Goal: Transaction & Acquisition: Book appointment/travel/reservation

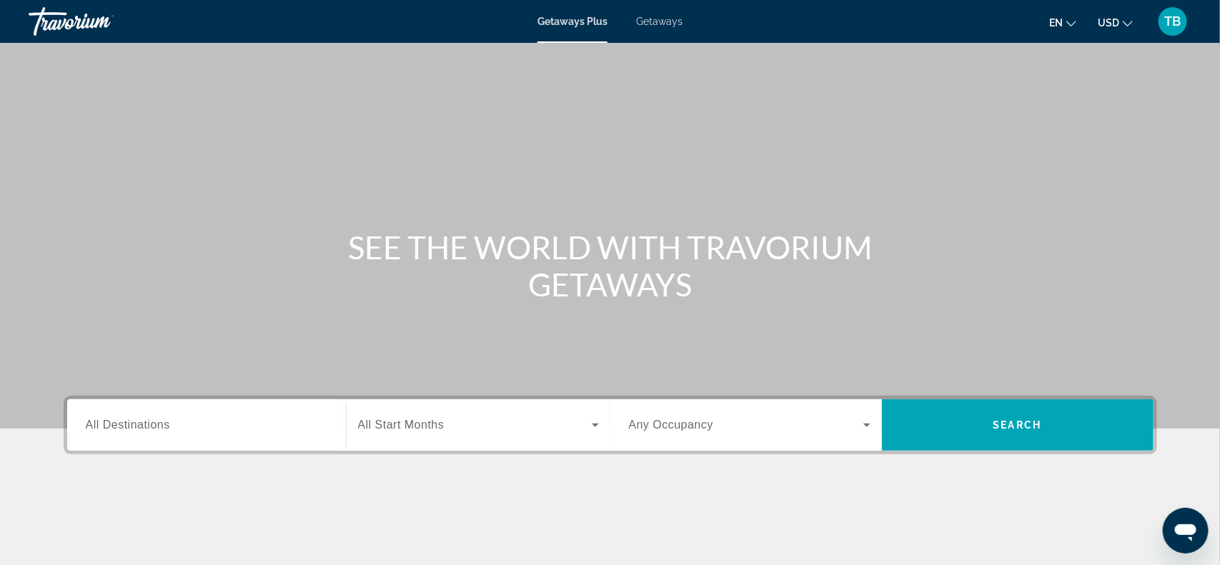
click at [161, 428] on span "All Destinations" at bounding box center [128, 425] width 84 height 12
click at [161, 428] on input "Destination All Destinations" at bounding box center [207, 426] width 242 height 17
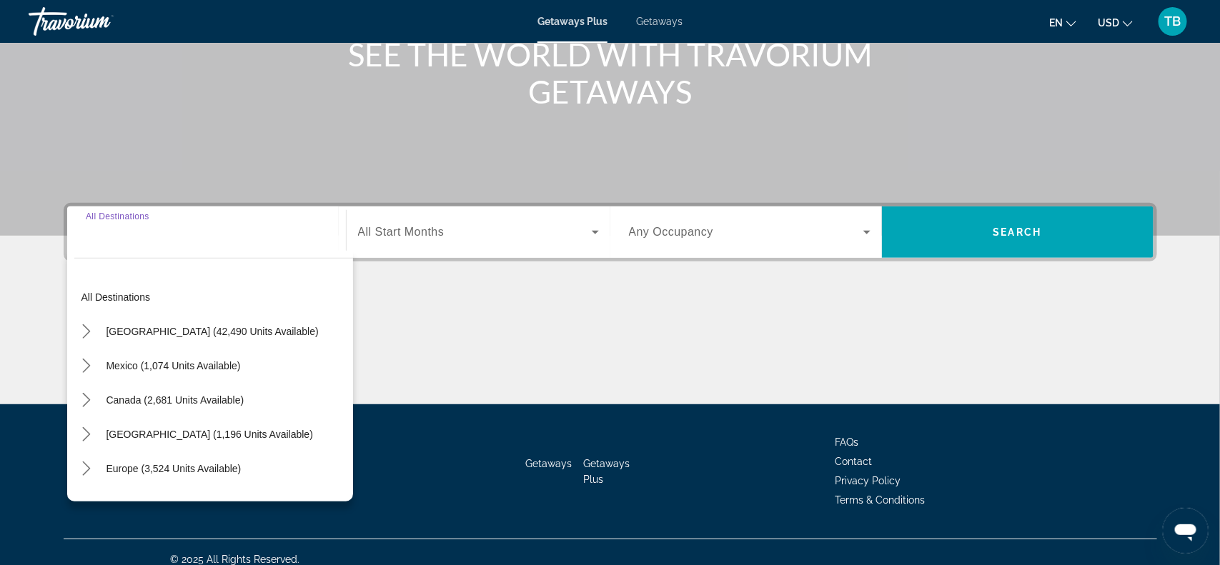
scroll to position [207, 0]
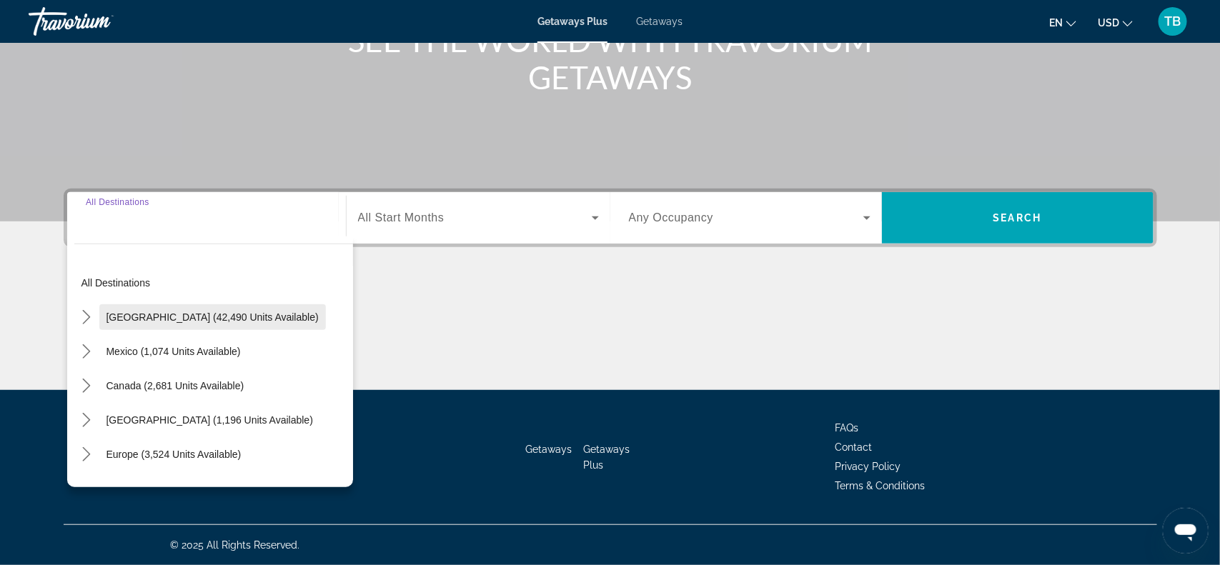
click at [232, 312] on span "[GEOGRAPHIC_DATA] (42,490 units available)" at bounding box center [213, 317] width 212 height 11
type input "**********"
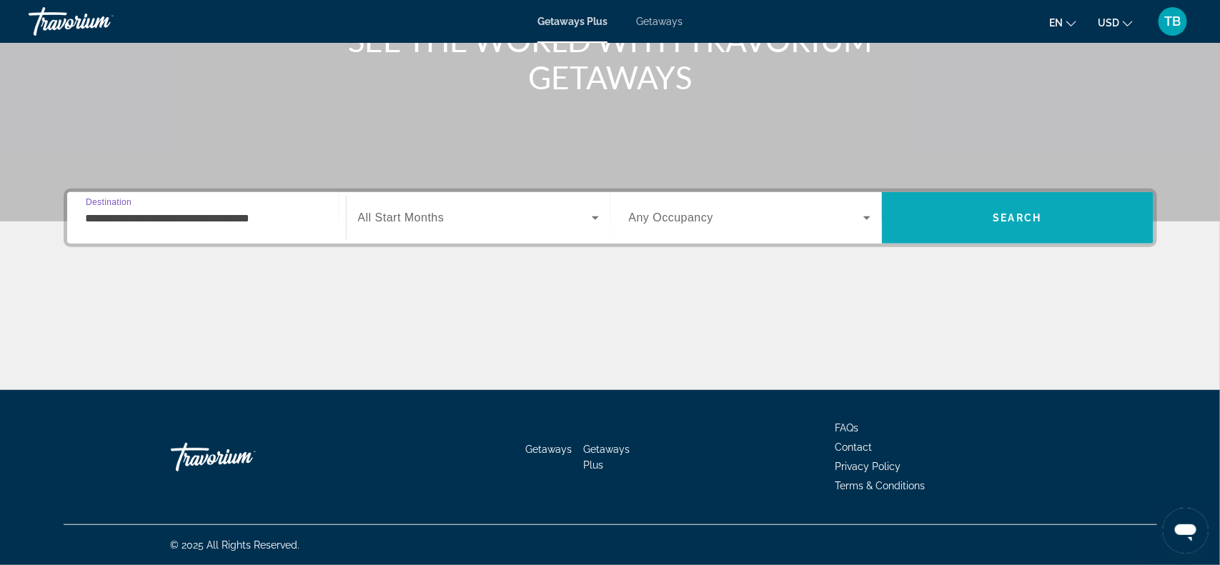
click at [1007, 220] on span "Search" at bounding box center [1018, 217] width 49 height 11
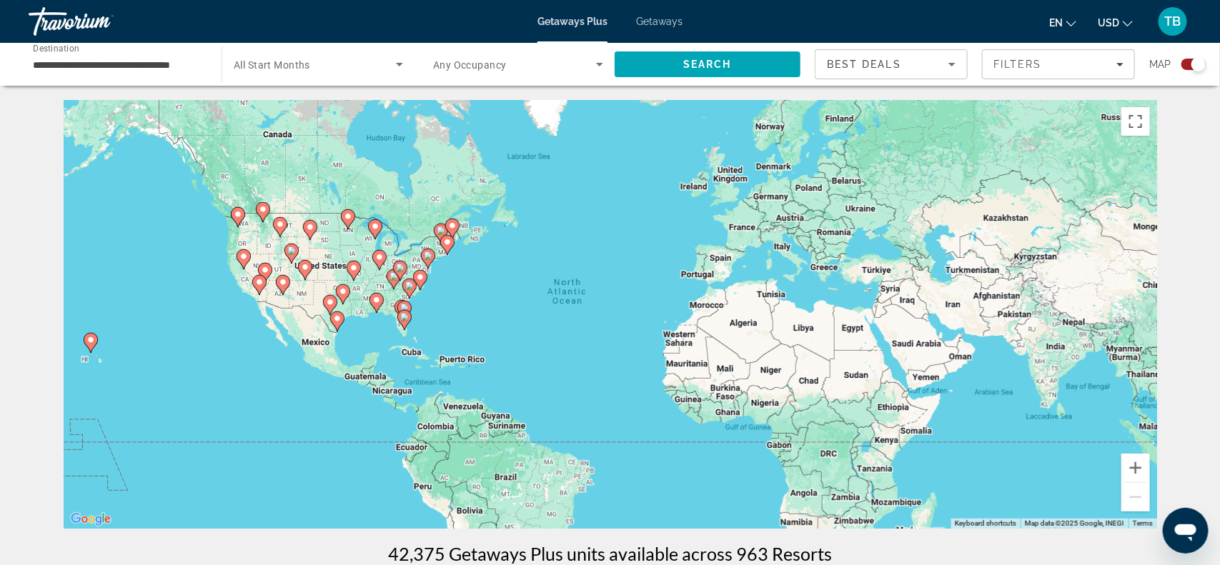
click at [149, 61] on input "**********" at bounding box center [118, 64] width 170 height 17
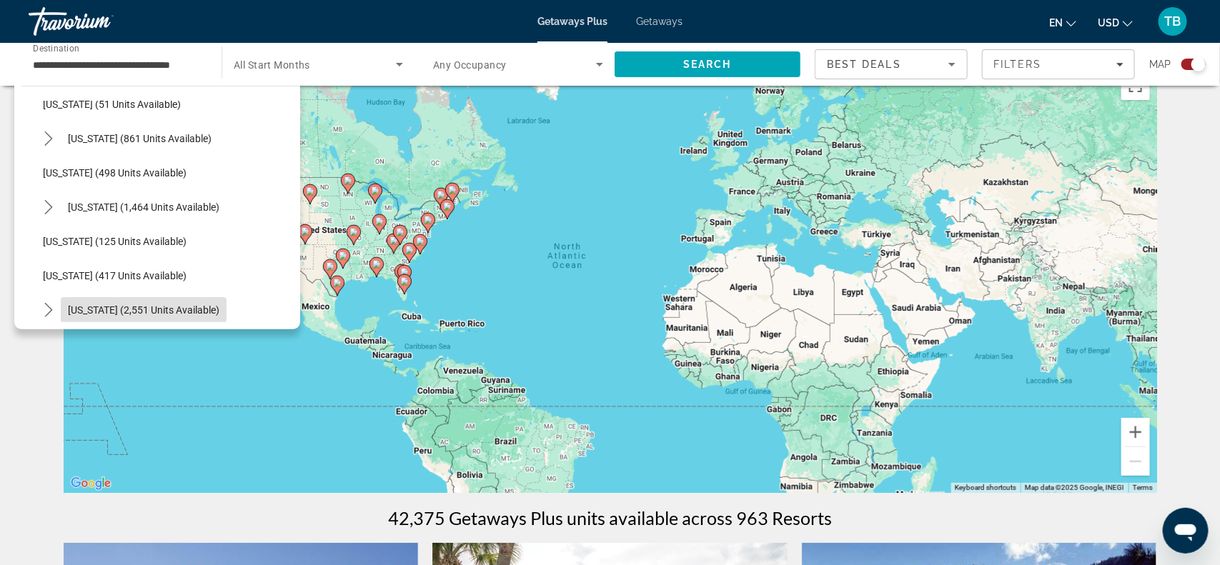
scroll to position [702, 0]
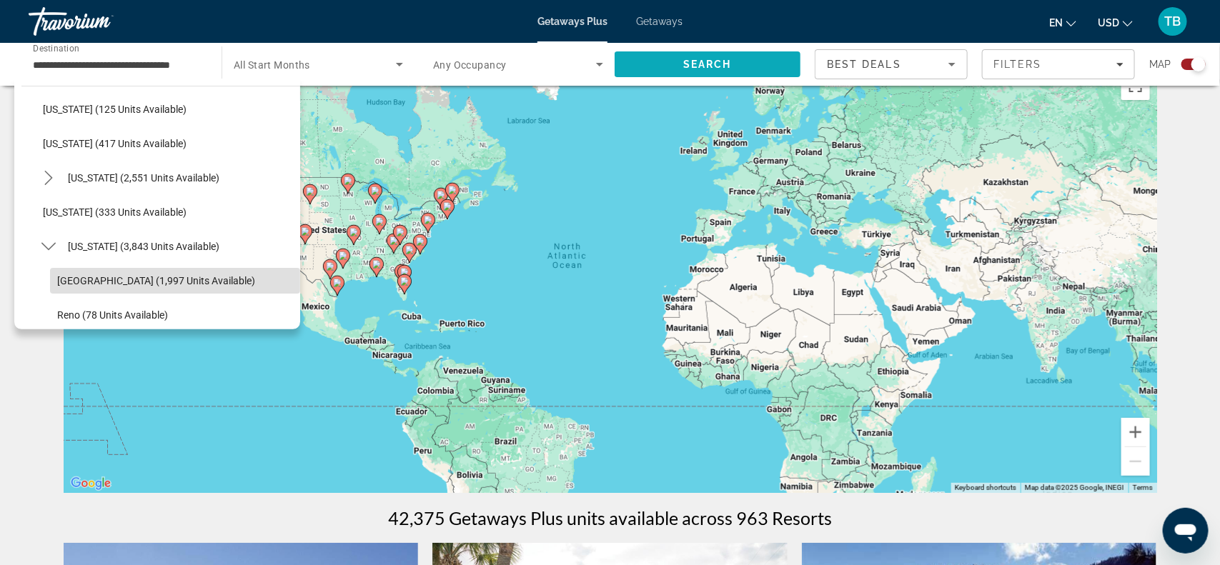
click at [677, 54] on span "Search" at bounding box center [708, 64] width 186 height 34
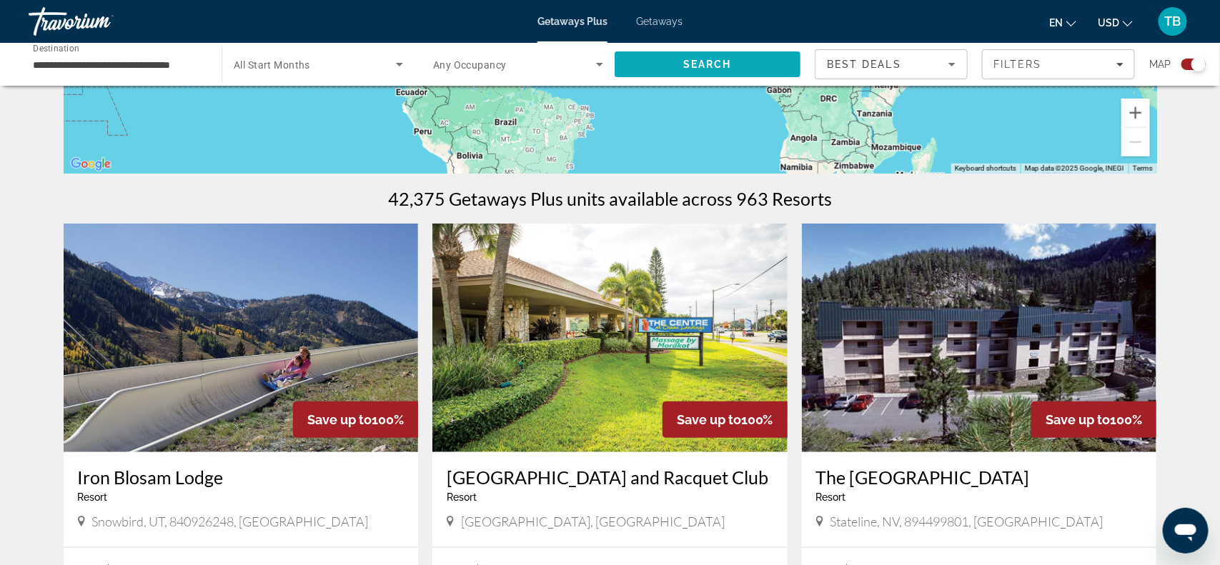
scroll to position [357, 0]
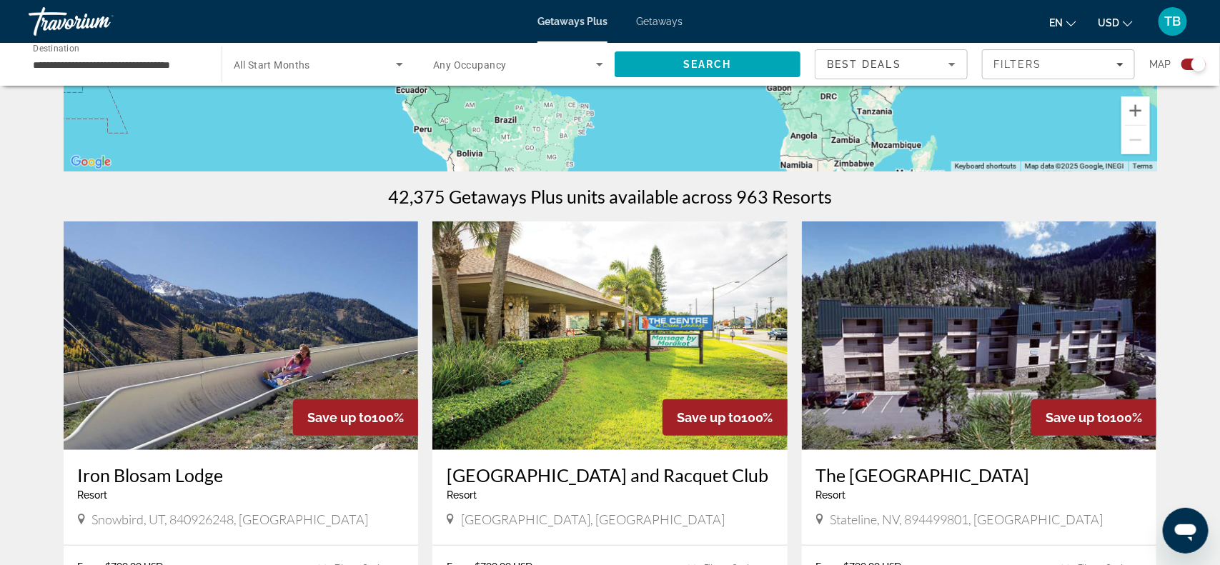
click at [60, 69] on input "**********" at bounding box center [118, 64] width 170 height 17
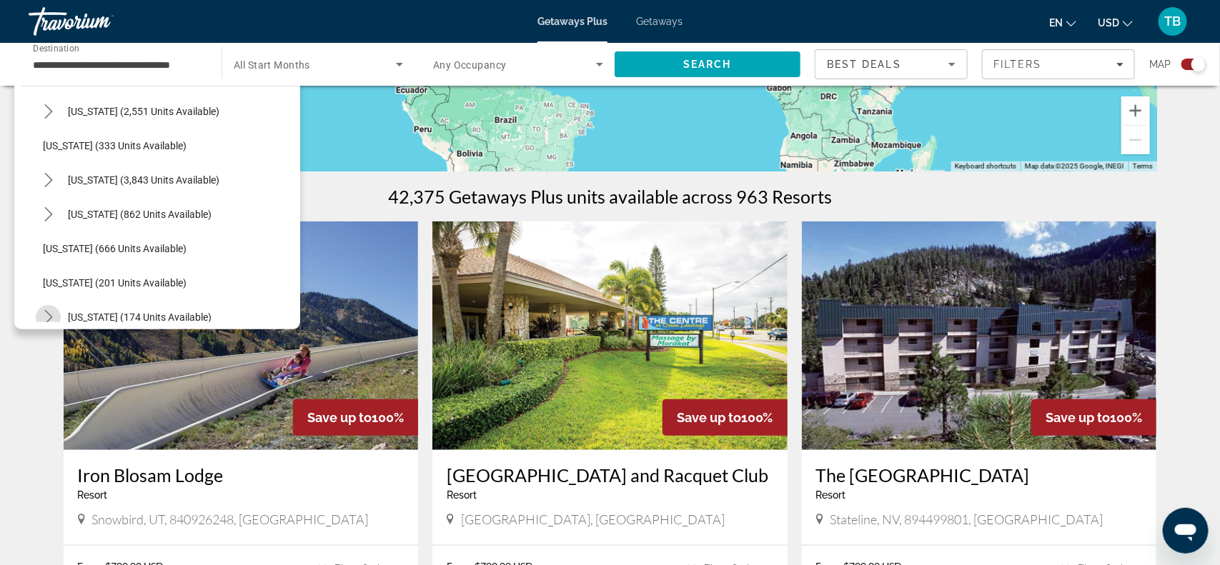
scroll to position [733, 0]
click at [112, 217] on span "[US_STATE] (3,843 units available)" at bounding box center [144, 215] width 152 height 11
type input "**********"
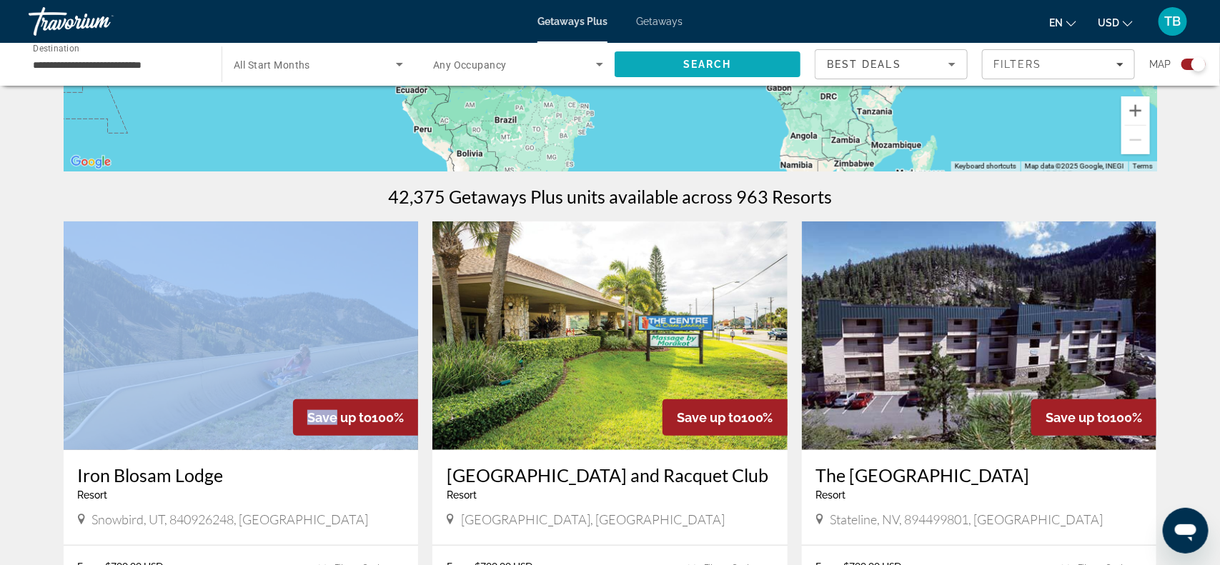
click at [642, 64] on span "Search" at bounding box center [708, 64] width 186 height 34
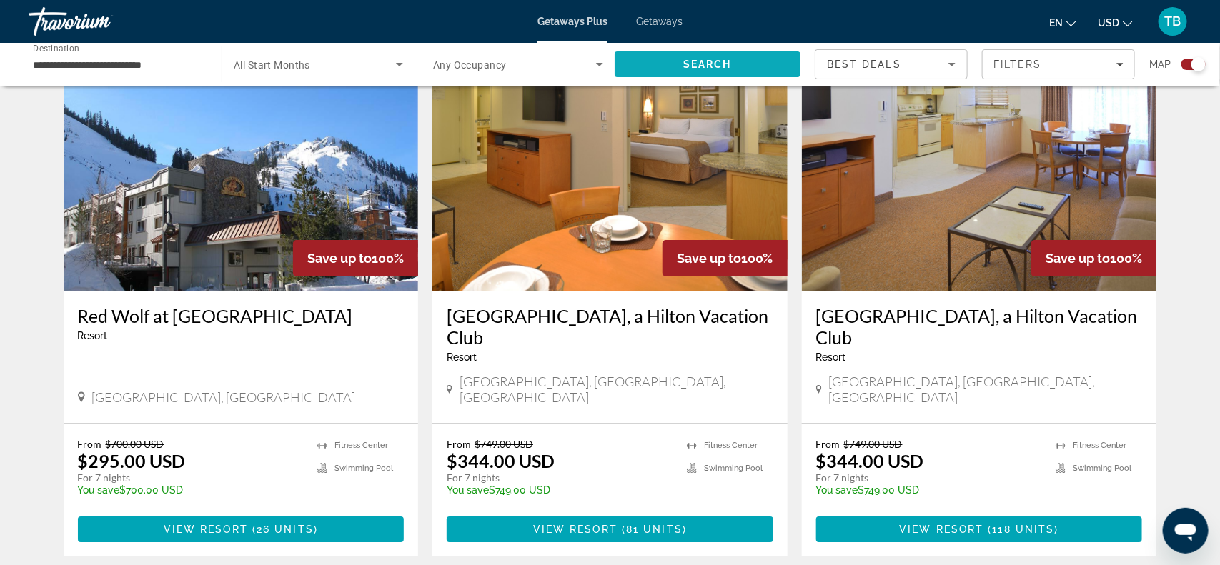
scroll to position [2145, 0]
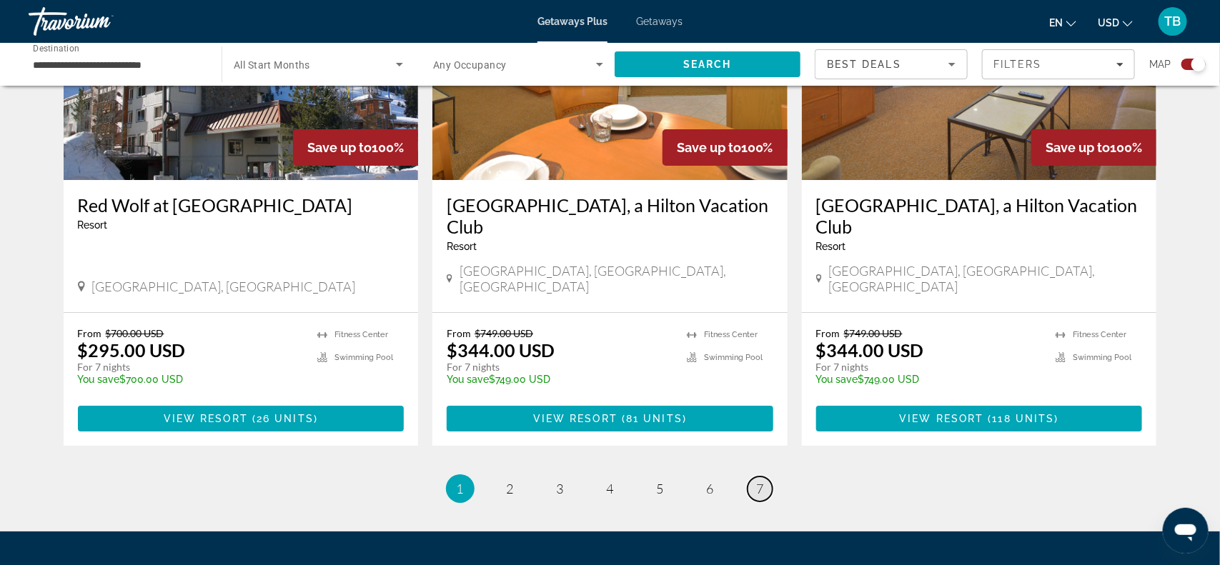
click at [759, 481] on span "7" at bounding box center [760, 489] width 7 height 16
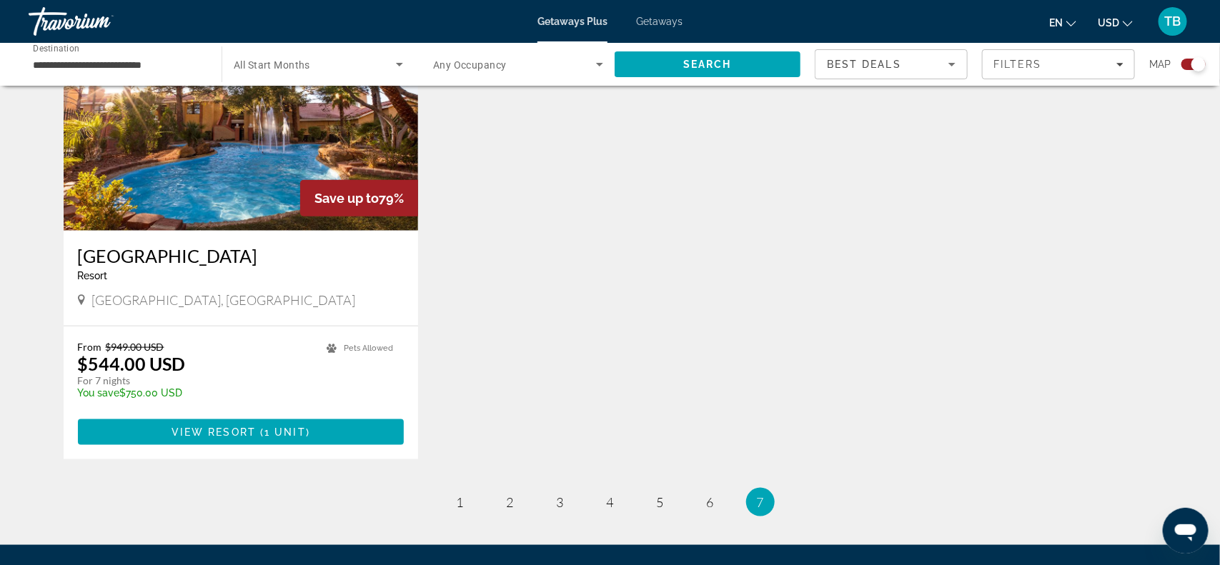
scroll to position [643, 0]
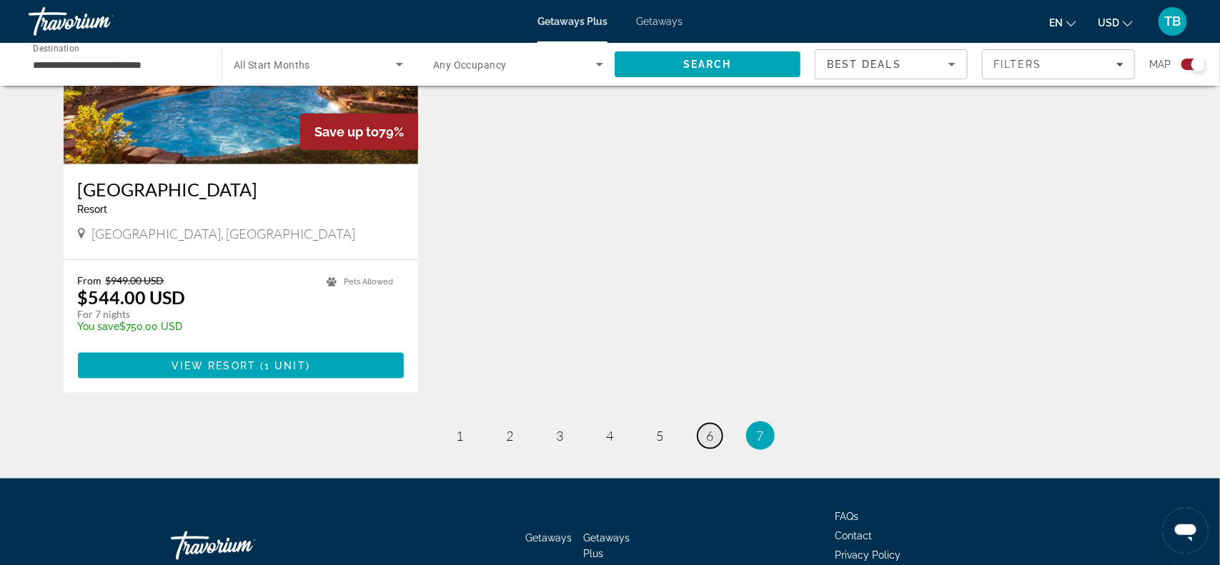
click at [704, 435] on link "page 6" at bounding box center [710, 436] width 25 height 25
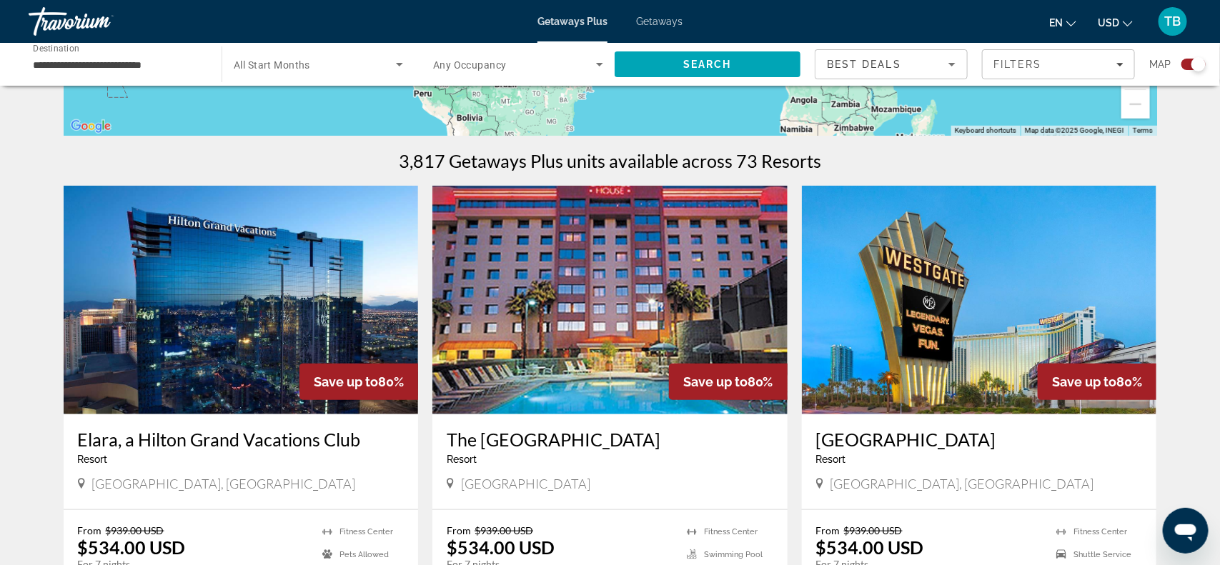
scroll to position [429, 0]
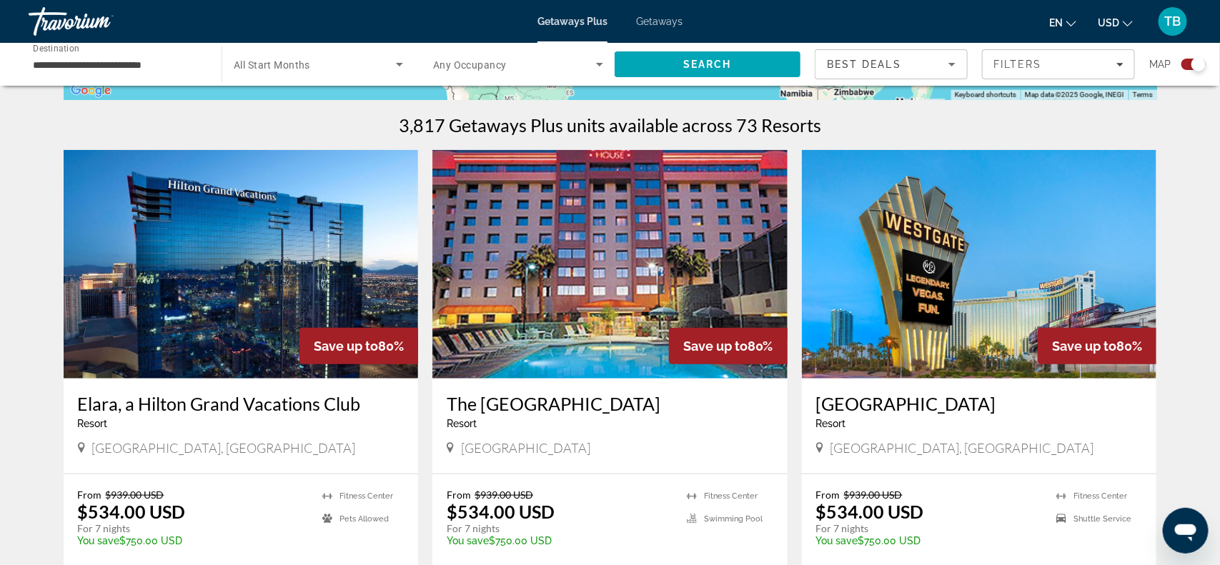
click at [662, 24] on span "Getaways" at bounding box center [659, 21] width 46 height 11
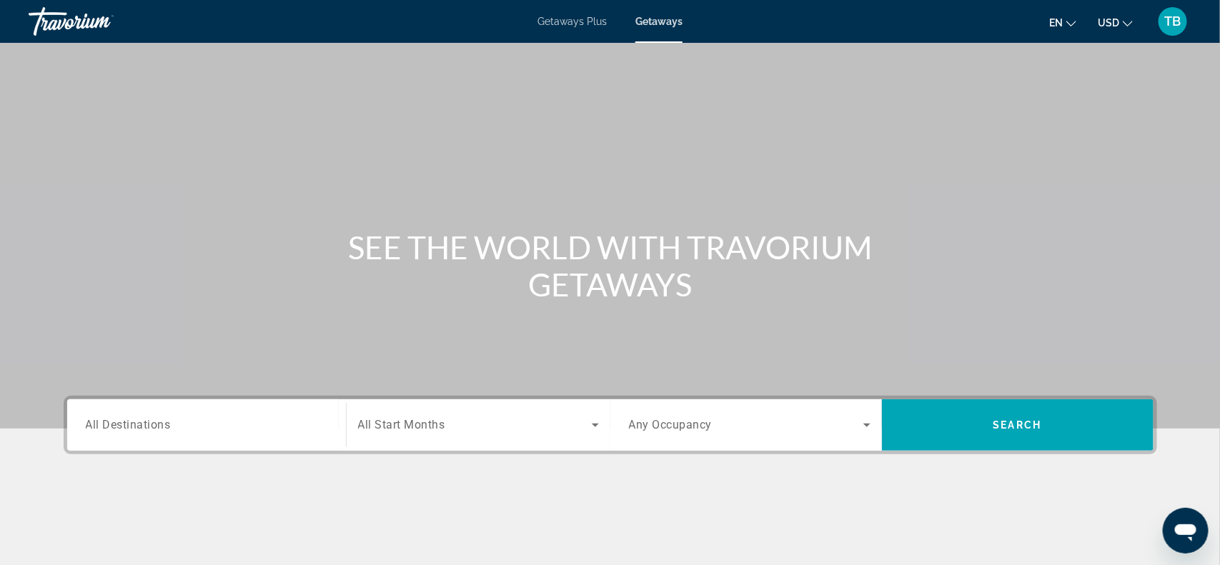
click at [114, 431] on span "All Destinations" at bounding box center [128, 425] width 85 height 14
click at [114, 431] on input "Destination All Destinations" at bounding box center [207, 426] width 242 height 17
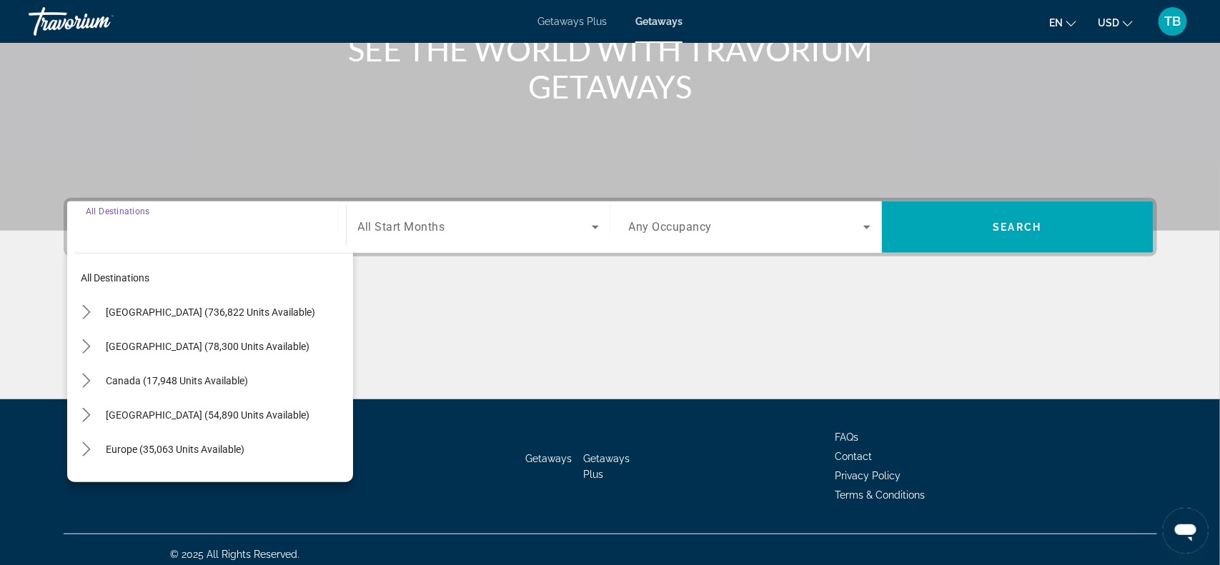
scroll to position [207, 0]
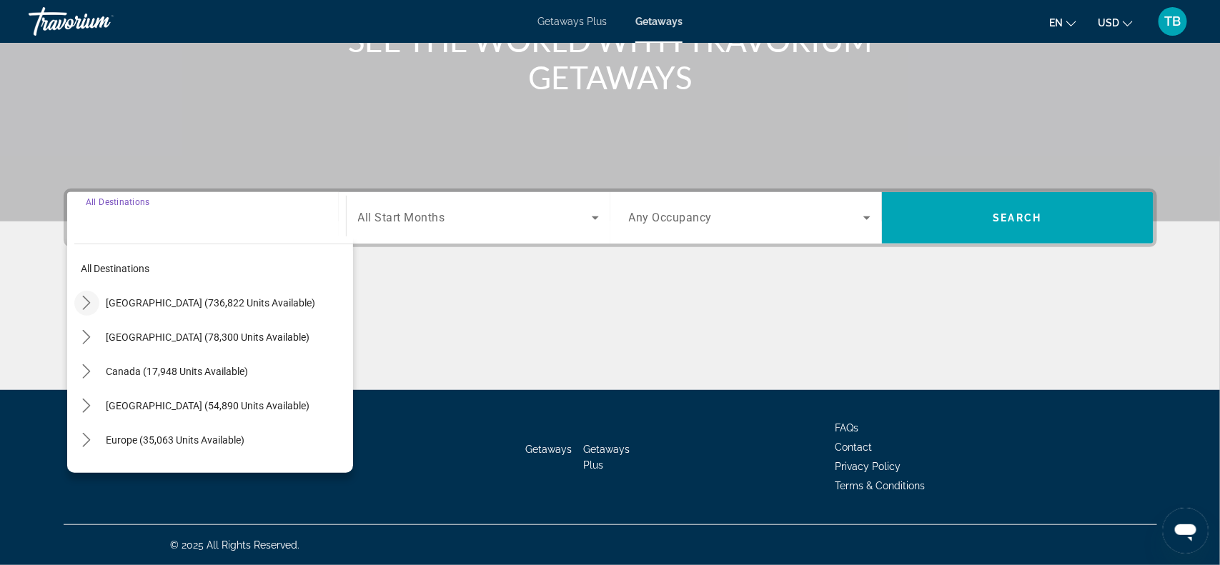
click at [84, 301] on icon "Toggle United States (736,822 units available) submenu" at bounding box center [86, 303] width 14 height 14
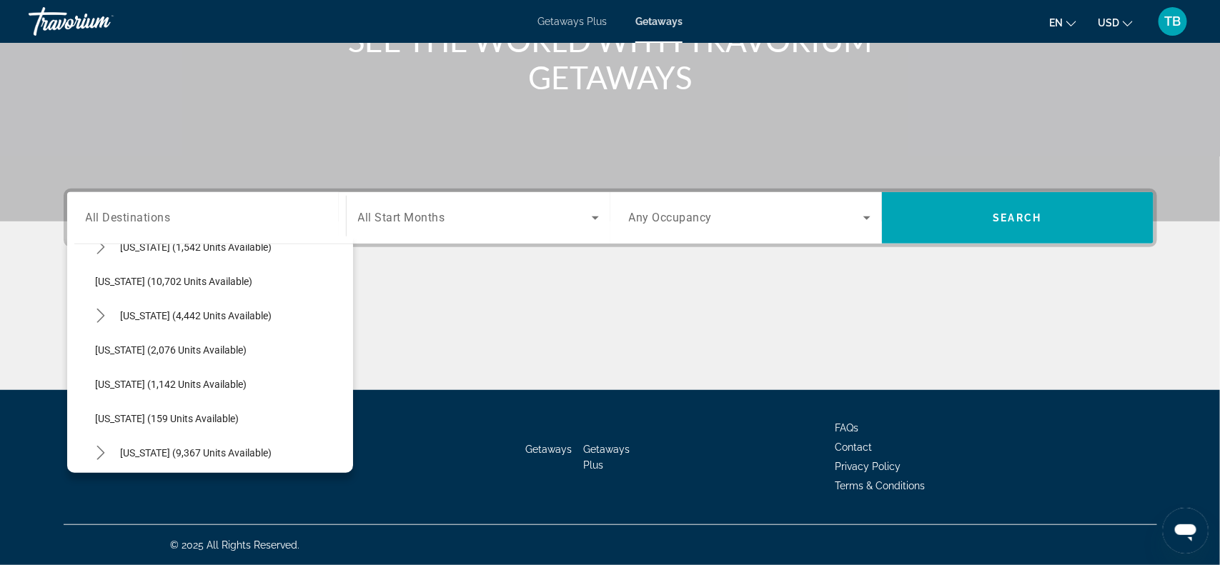
scroll to position [737, 0]
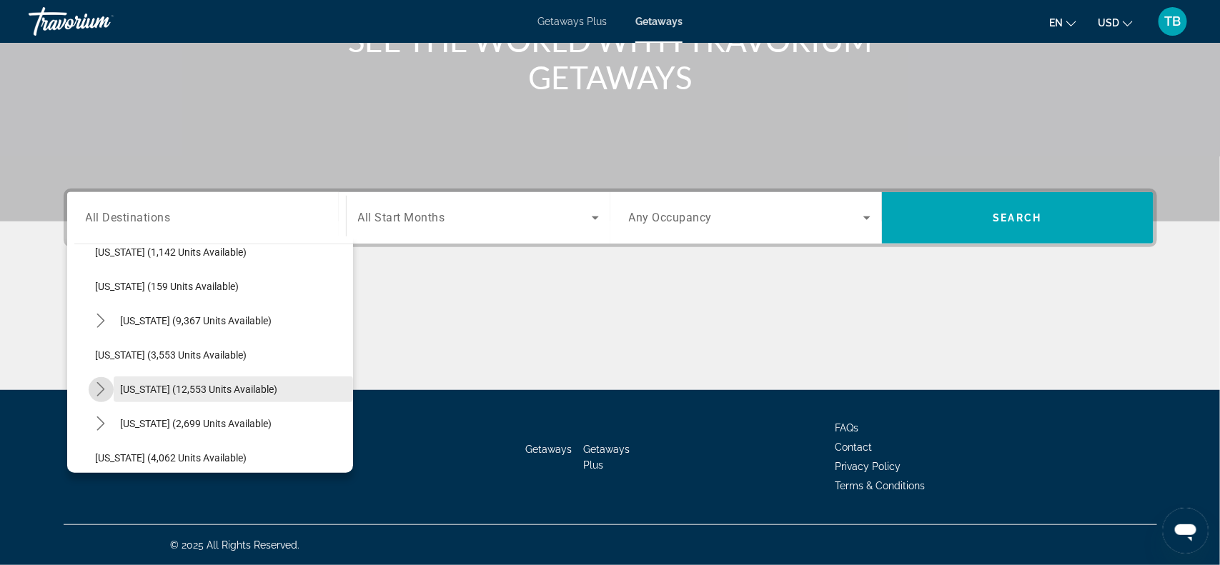
click at [149, 387] on span "[US_STATE] (12,553 units available)" at bounding box center [199, 389] width 157 height 11
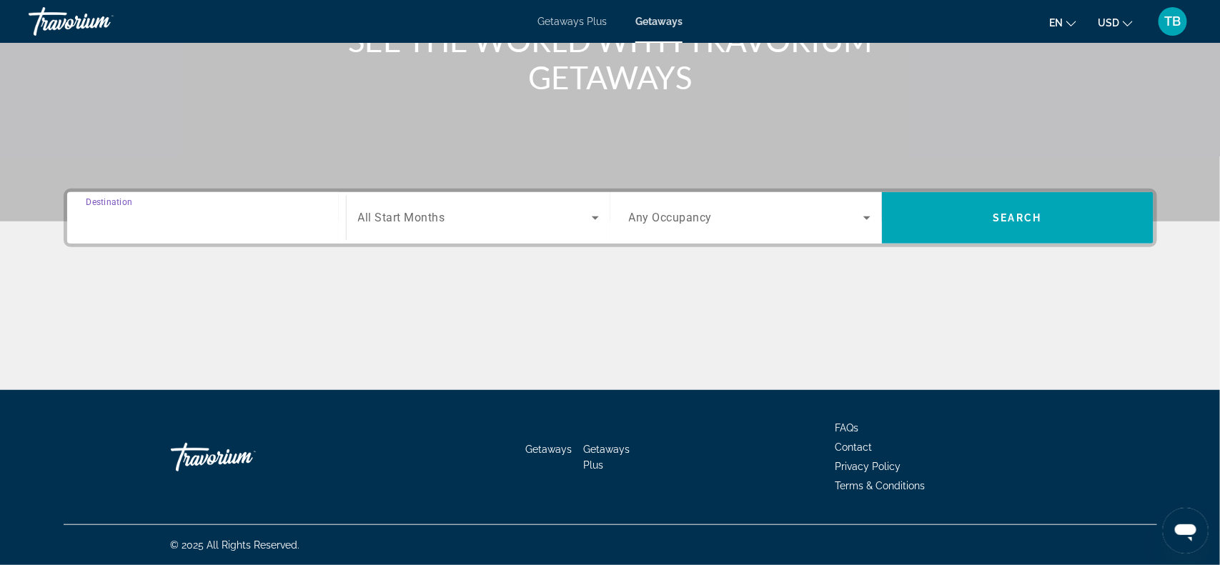
type input "**********"
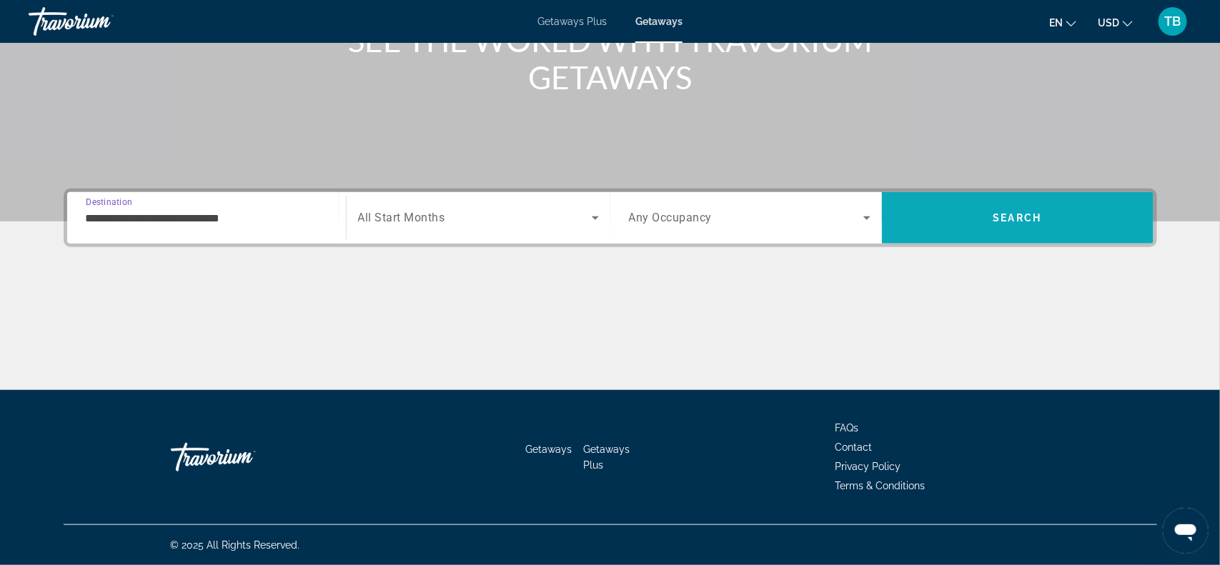
click at [1032, 217] on span "Search" at bounding box center [1018, 217] width 49 height 11
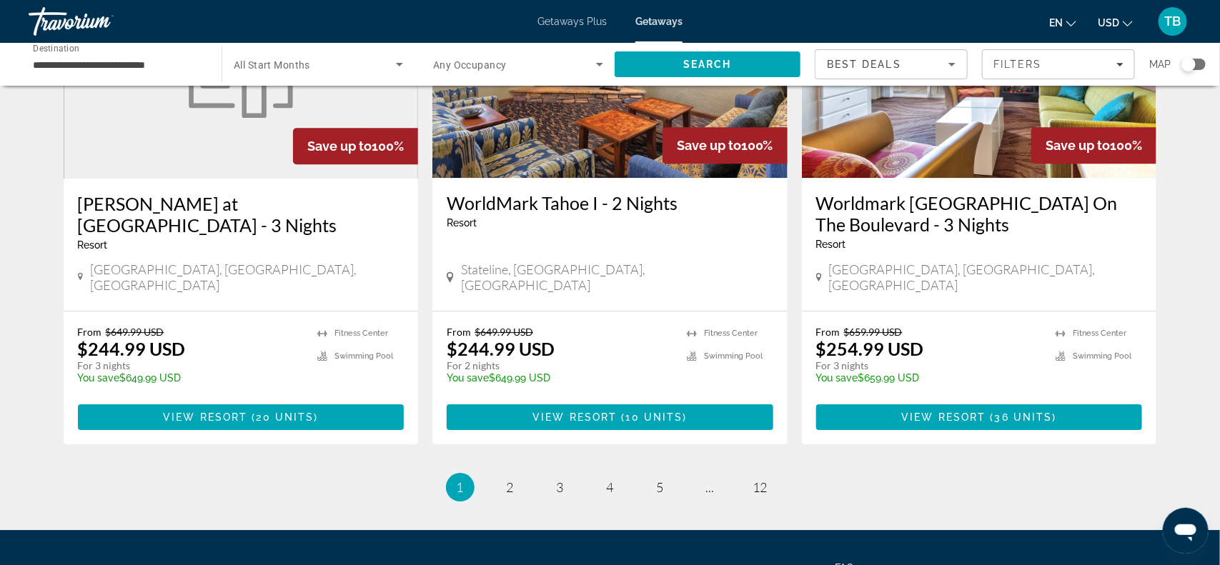
scroll to position [1813, 0]
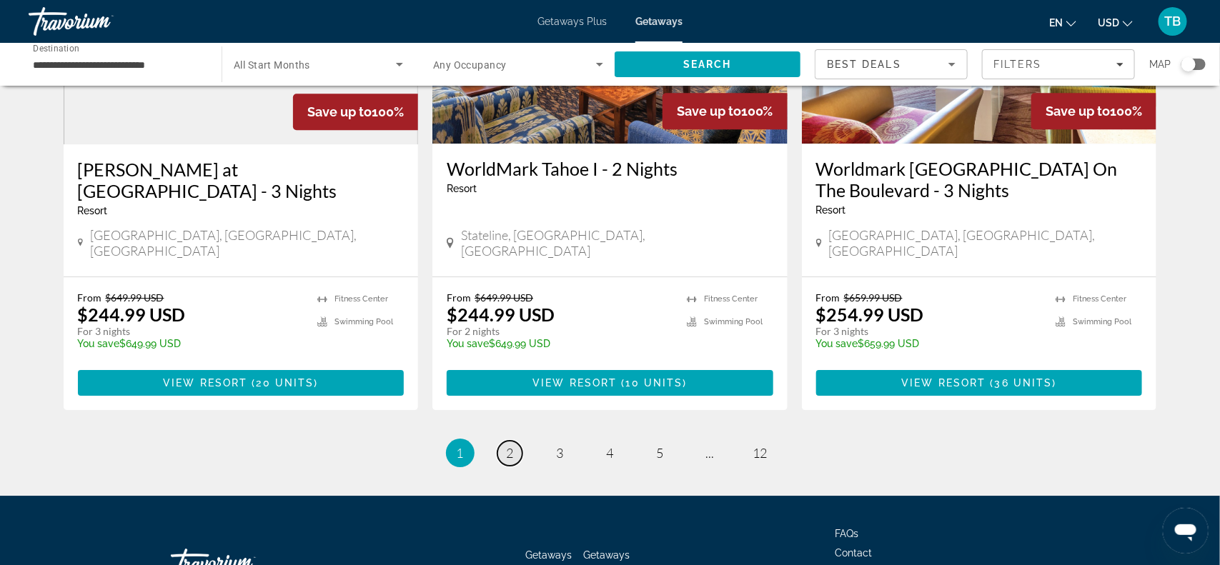
click at [507, 445] on span "2" at bounding box center [510, 453] width 7 height 16
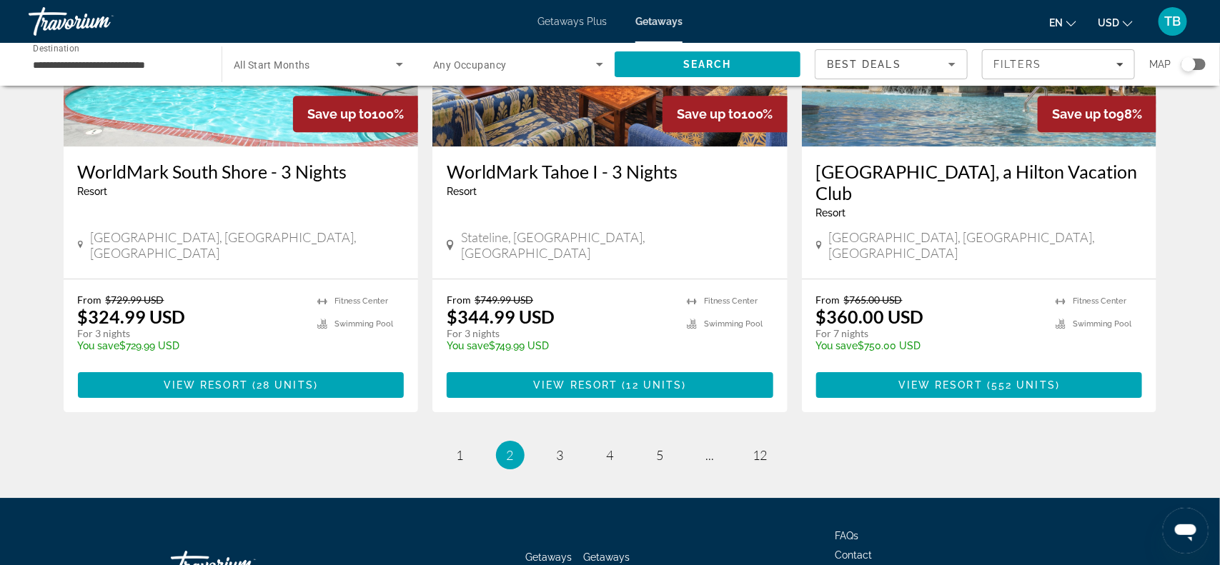
scroll to position [1791, 0]
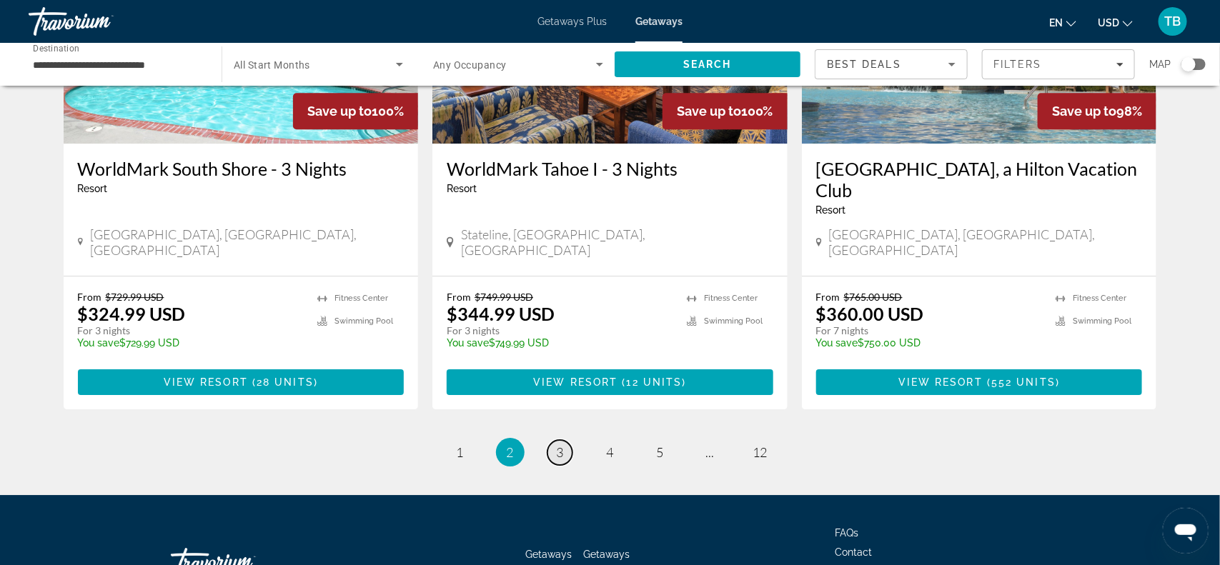
click at [552, 440] on link "page 3" at bounding box center [560, 452] width 25 height 25
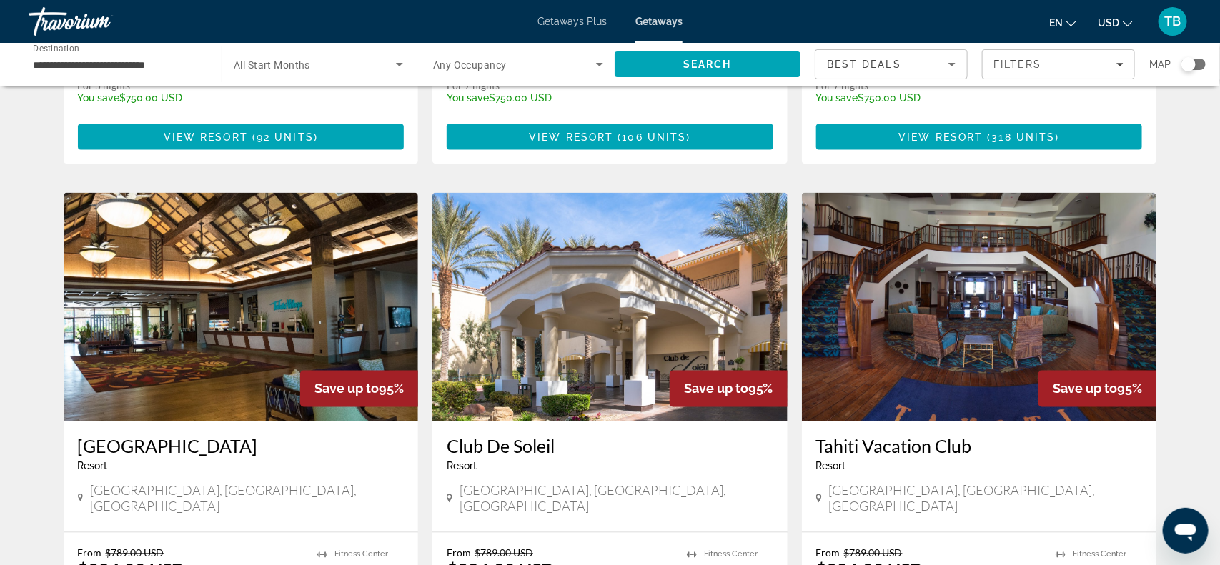
scroll to position [1001, 0]
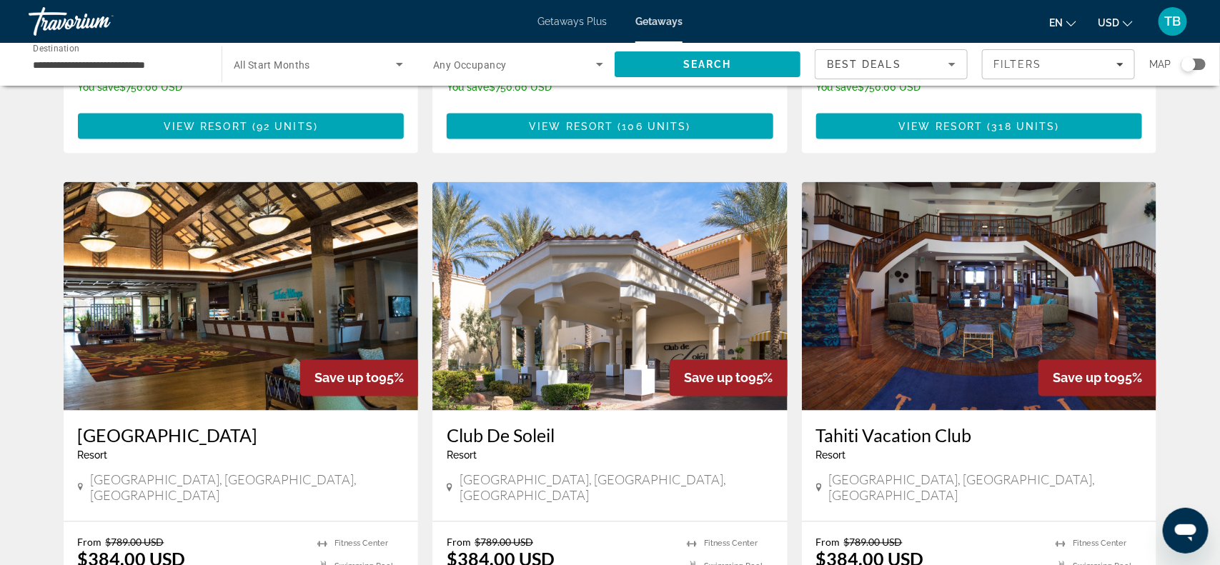
click at [573, 282] on img "Main content" at bounding box center [610, 296] width 355 height 229
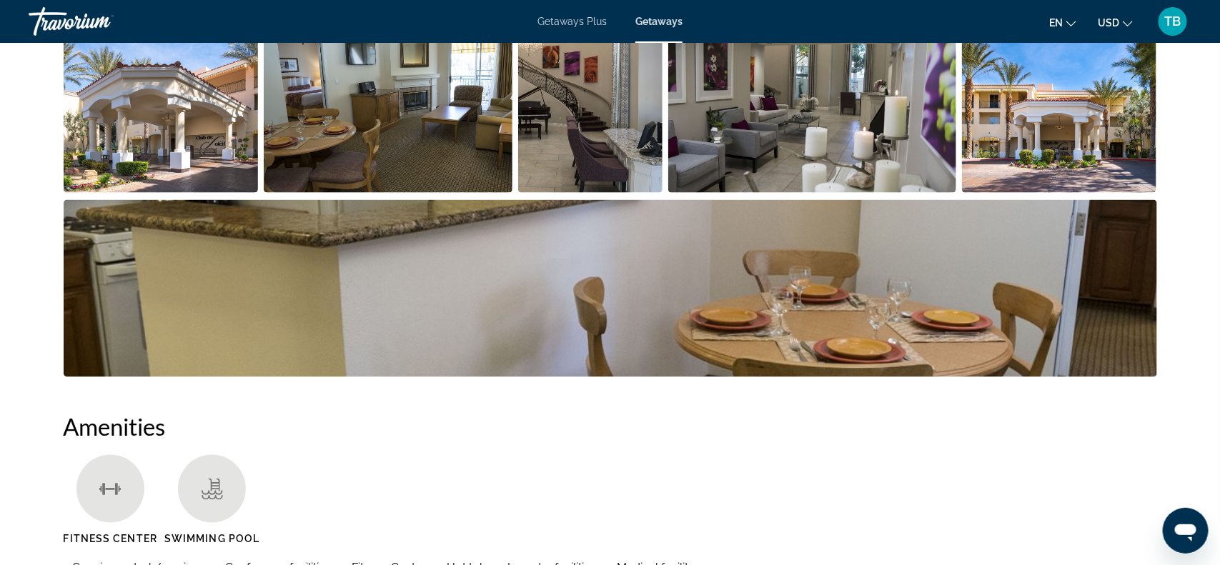
scroll to position [786, 0]
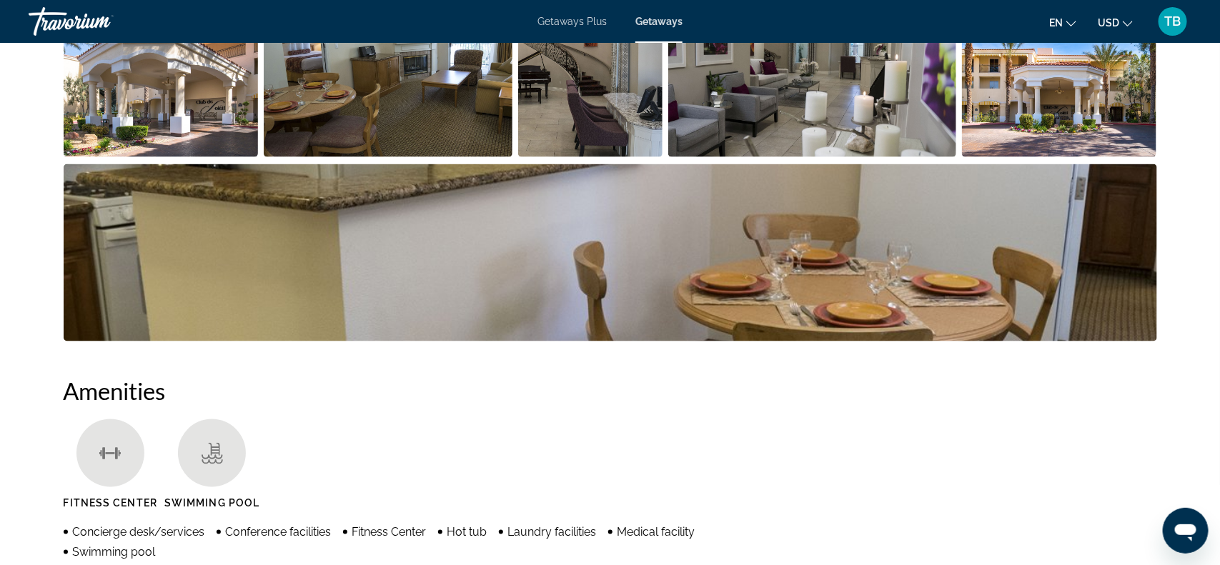
click at [207, 139] on img "Open full-screen image slider" at bounding box center [161, 68] width 195 height 177
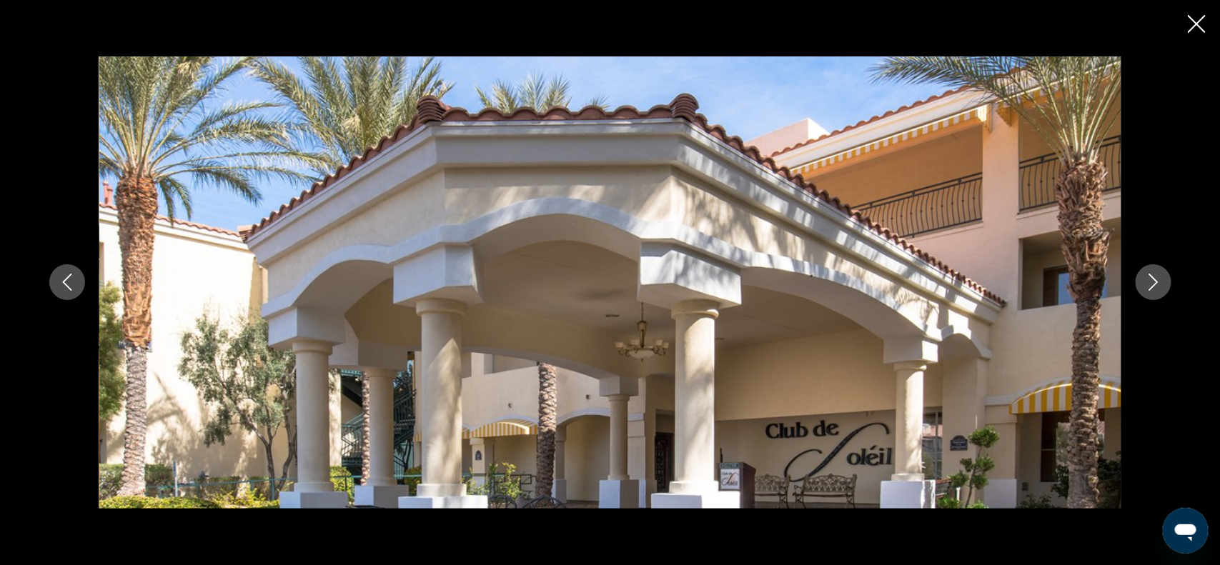
click at [1152, 288] on icon "Next image" at bounding box center [1153, 283] width 9 height 17
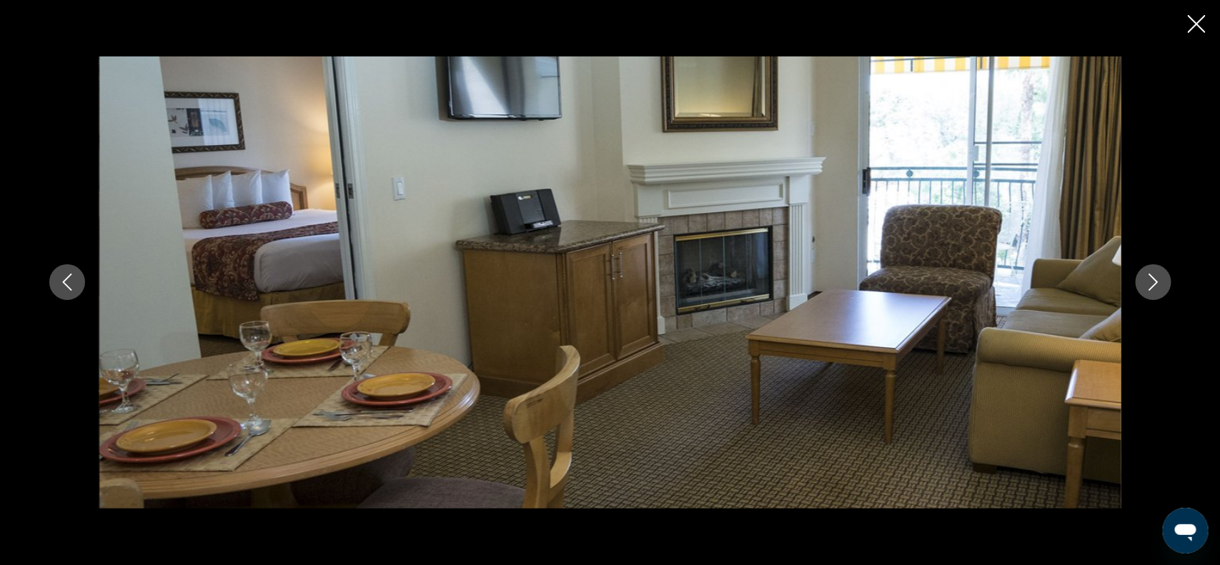
click at [1152, 288] on icon "Next image" at bounding box center [1153, 283] width 9 height 17
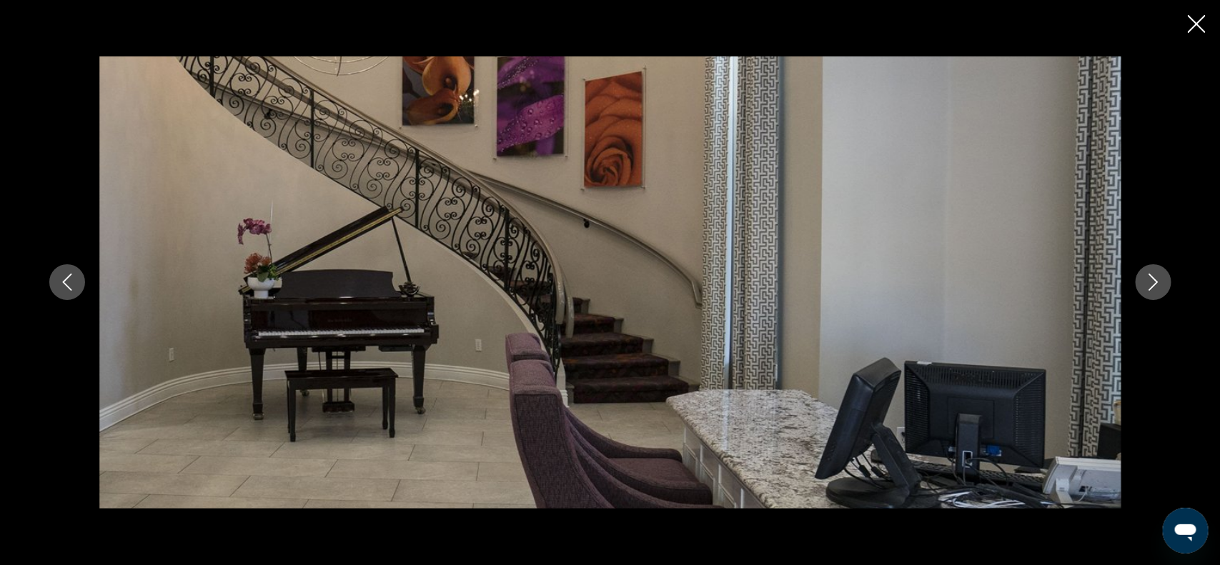
click at [1152, 288] on icon "Next image" at bounding box center [1153, 283] width 9 height 17
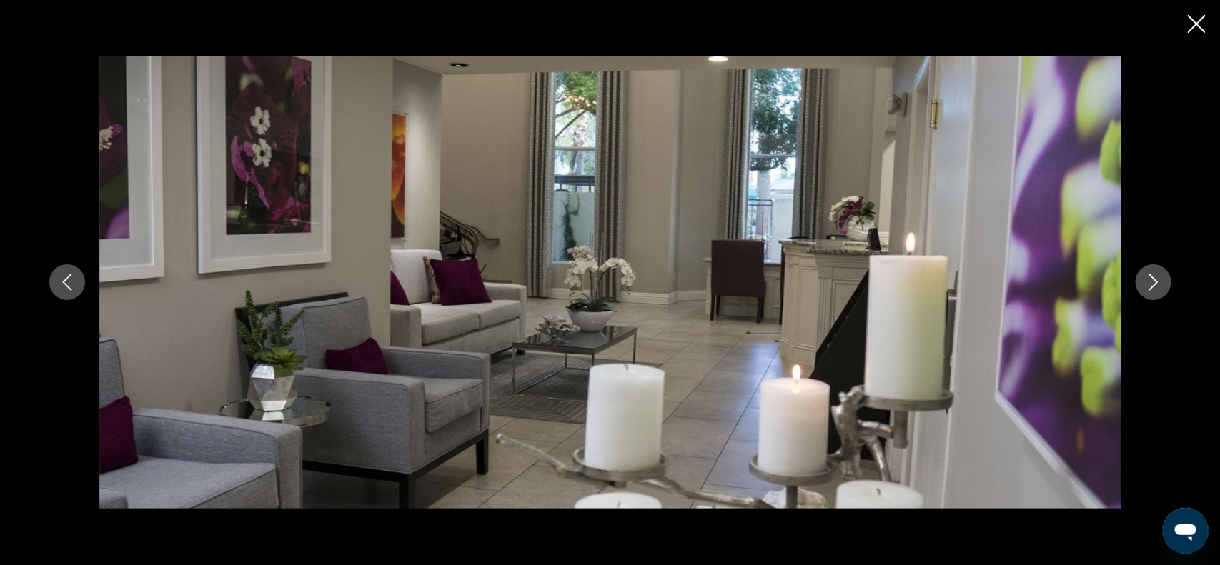
click at [1152, 288] on icon "Next image" at bounding box center [1153, 283] width 9 height 17
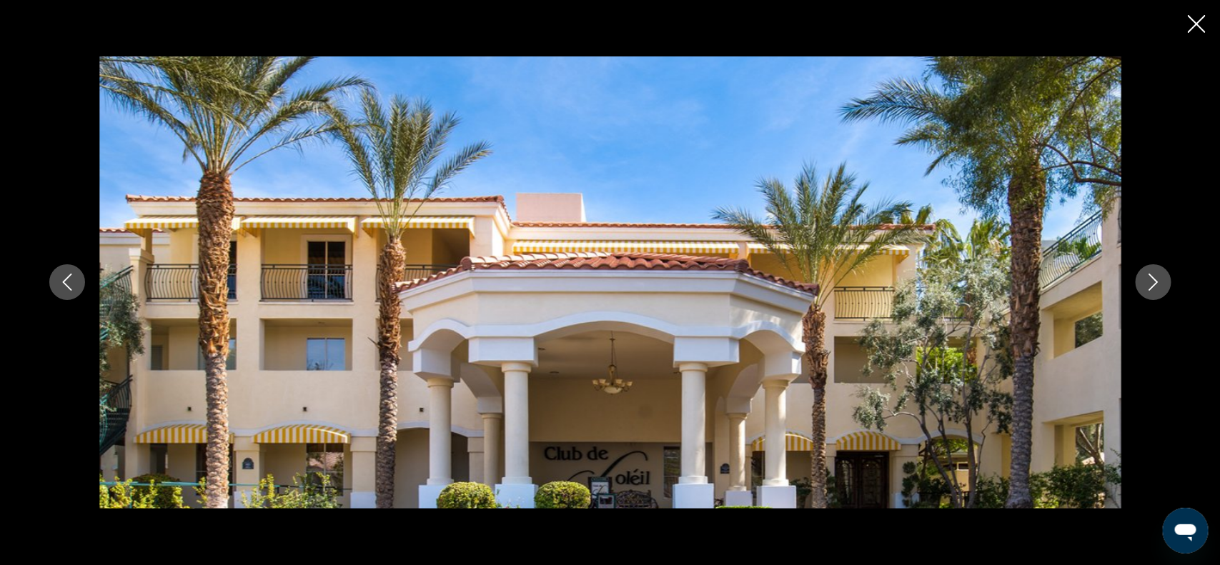
click at [1152, 288] on icon "Next image" at bounding box center [1153, 283] width 9 height 17
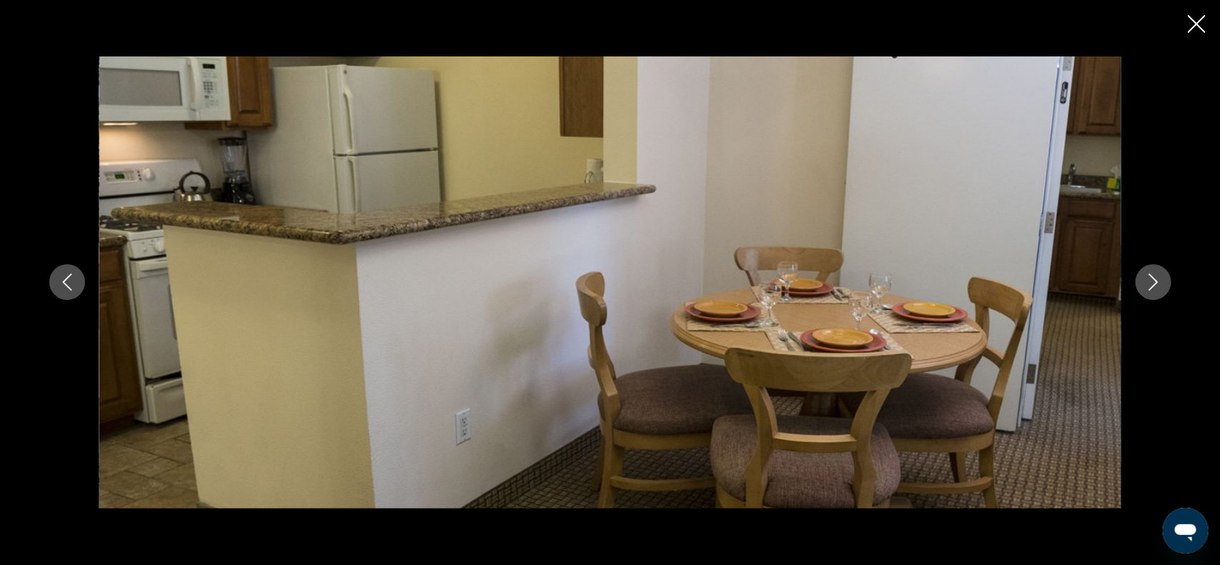
click at [1152, 288] on icon "Next image" at bounding box center [1153, 283] width 9 height 17
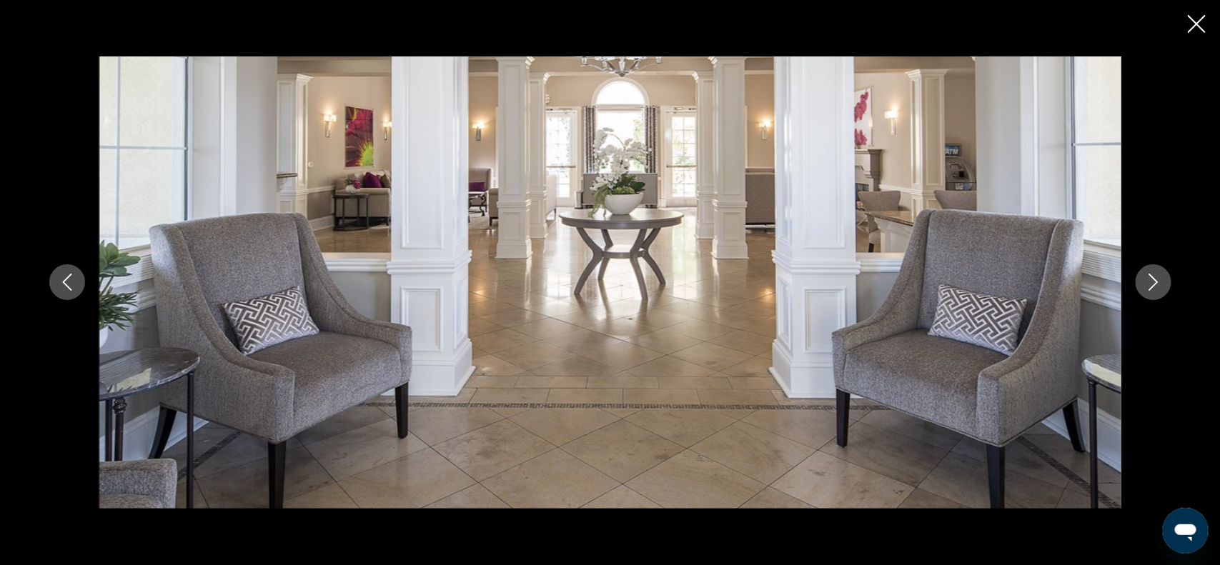
click at [1152, 288] on icon "Next image" at bounding box center [1153, 283] width 9 height 17
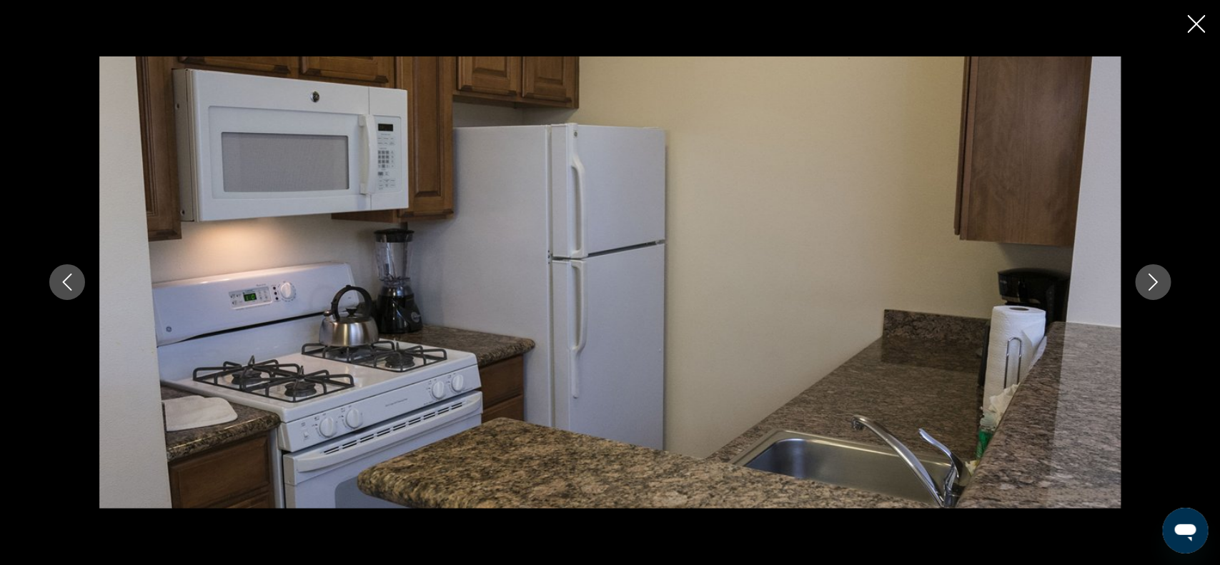
click at [1152, 288] on icon "Next image" at bounding box center [1153, 283] width 9 height 17
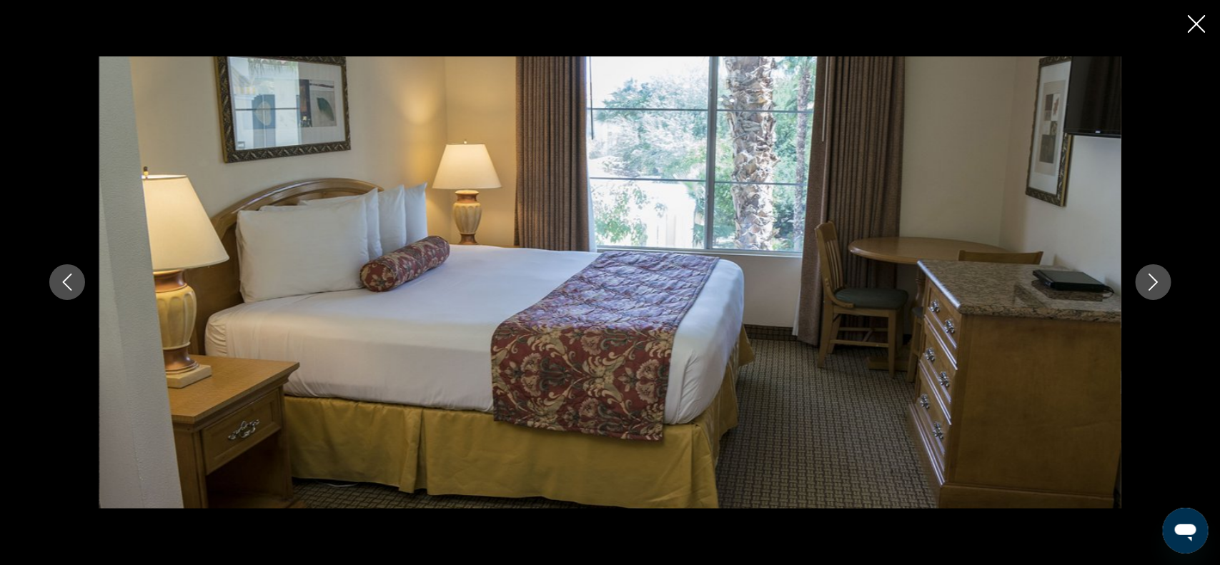
click at [1152, 288] on icon "Next image" at bounding box center [1153, 283] width 9 height 17
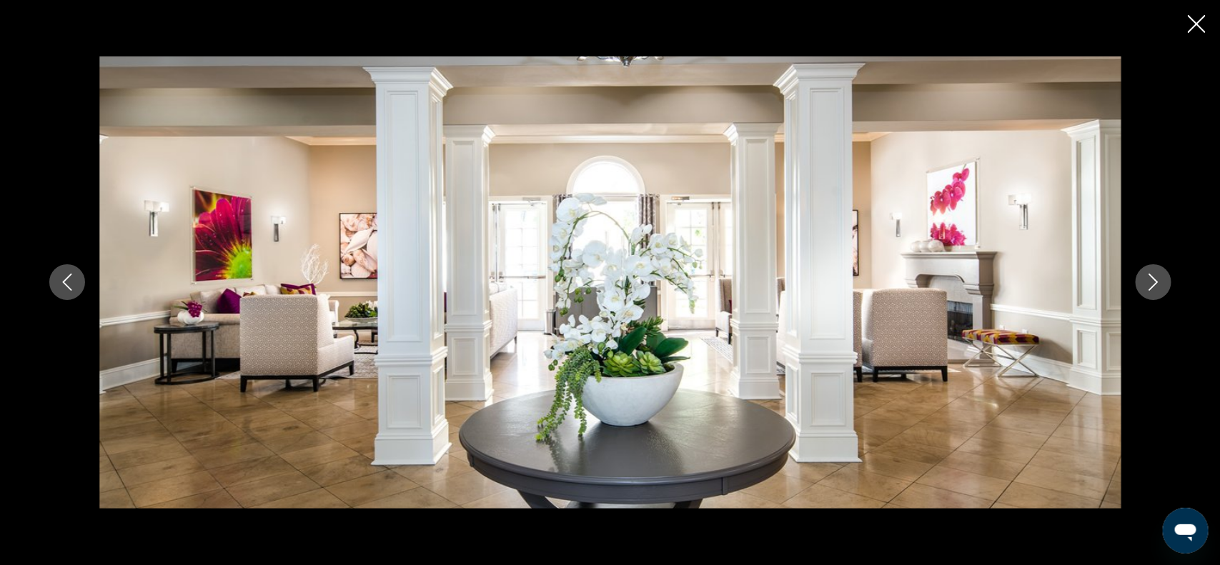
click at [1152, 288] on icon "Next image" at bounding box center [1153, 283] width 9 height 17
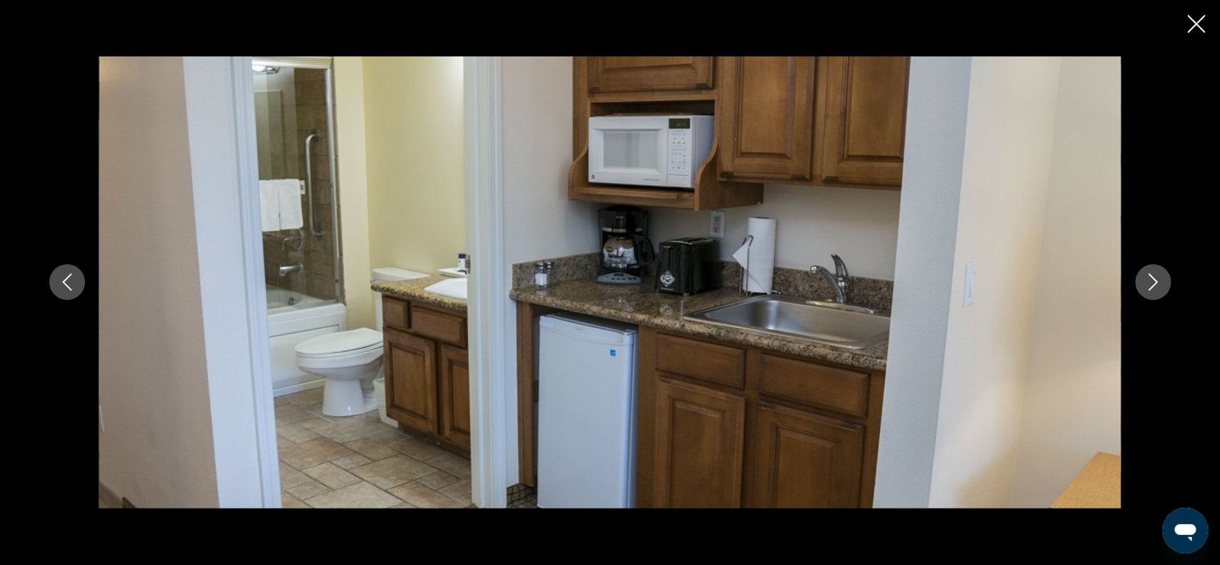
click at [1152, 288] on icon "Next image" at bounding box center [1153, 283] width 9 height 17
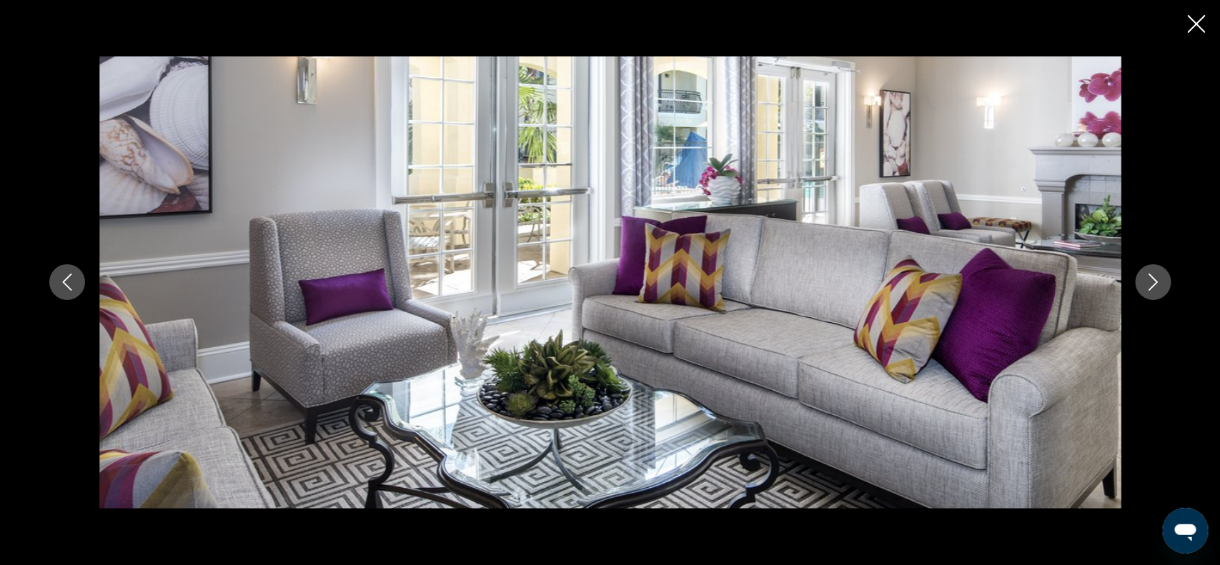
click at [1152, 288] on icon "Next image" at bounding box center [1153, 283] width 9 height 17
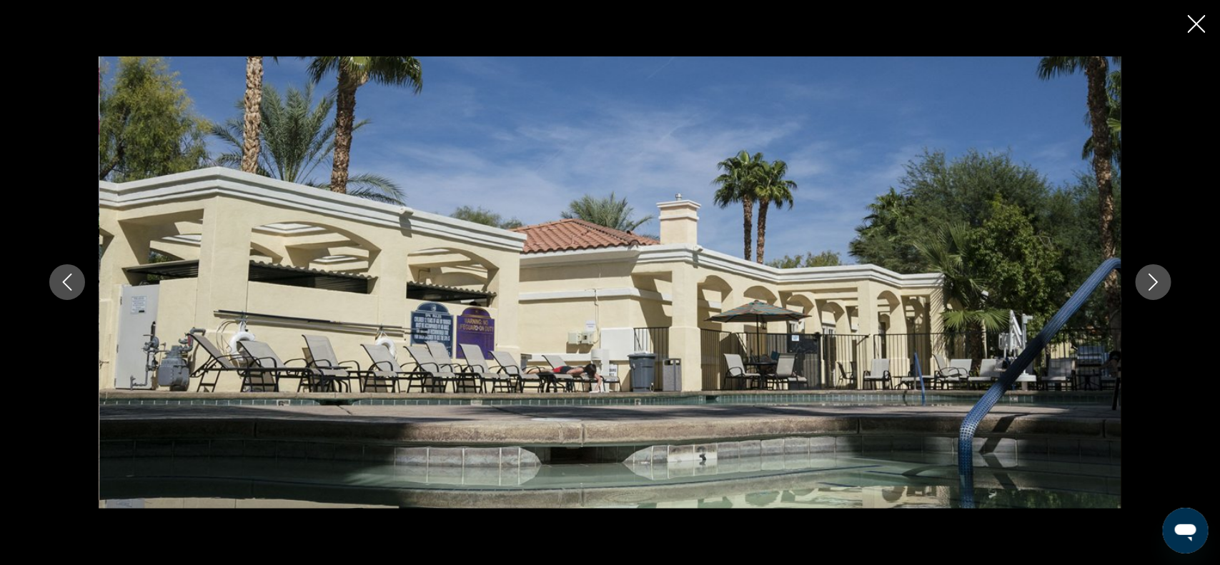
click at [1152, 288] on icon "Next image" at bounding box center [1153, 283] width 9 height 17
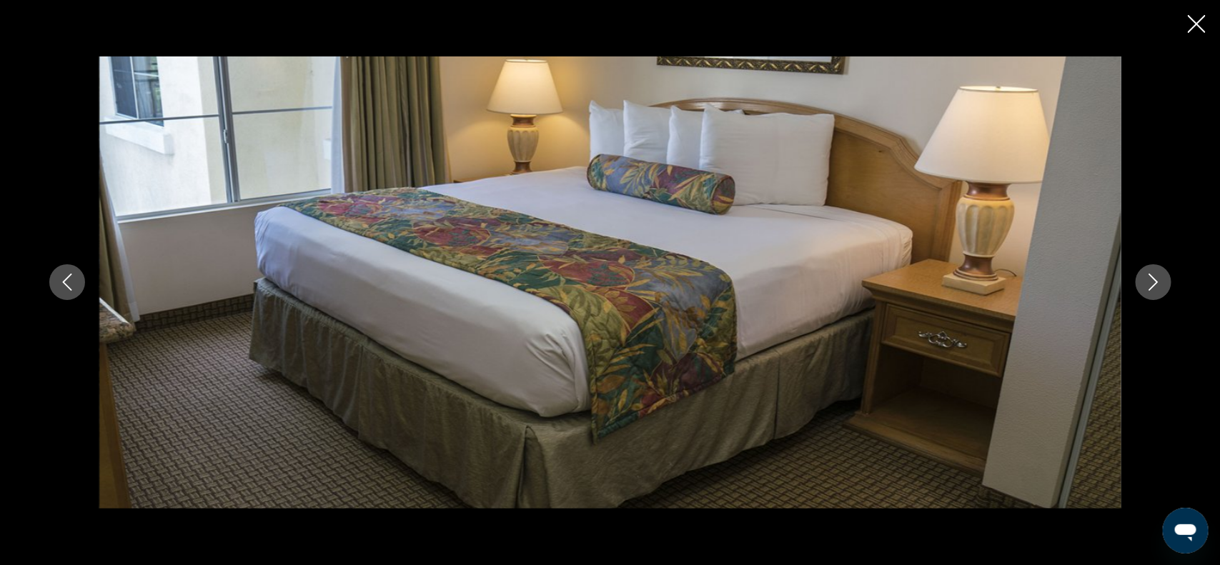
click at [1204, 29] on icon "Close slideshow" at bounding box center [1197, 24] width 18 height 18
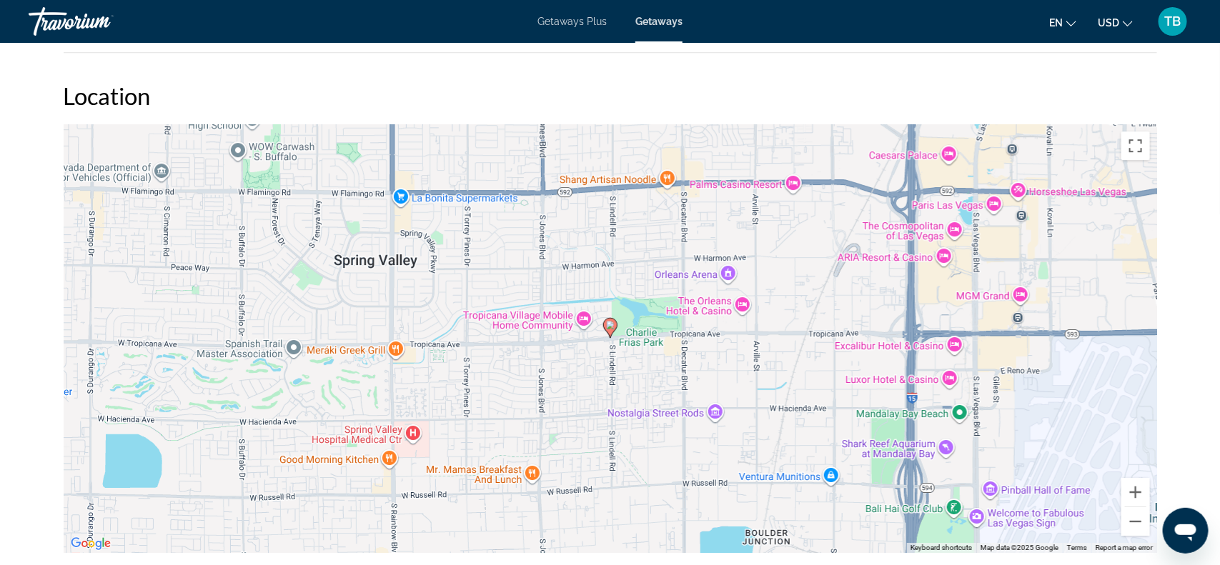
scroll to position [2002, 0]
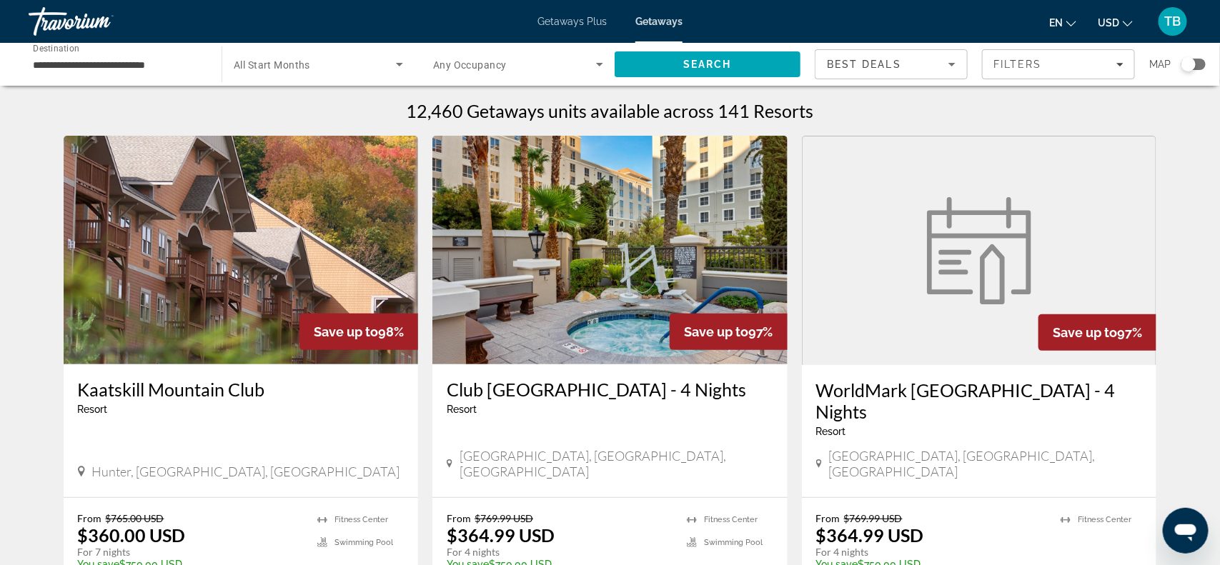
scroll to position [36, 0]
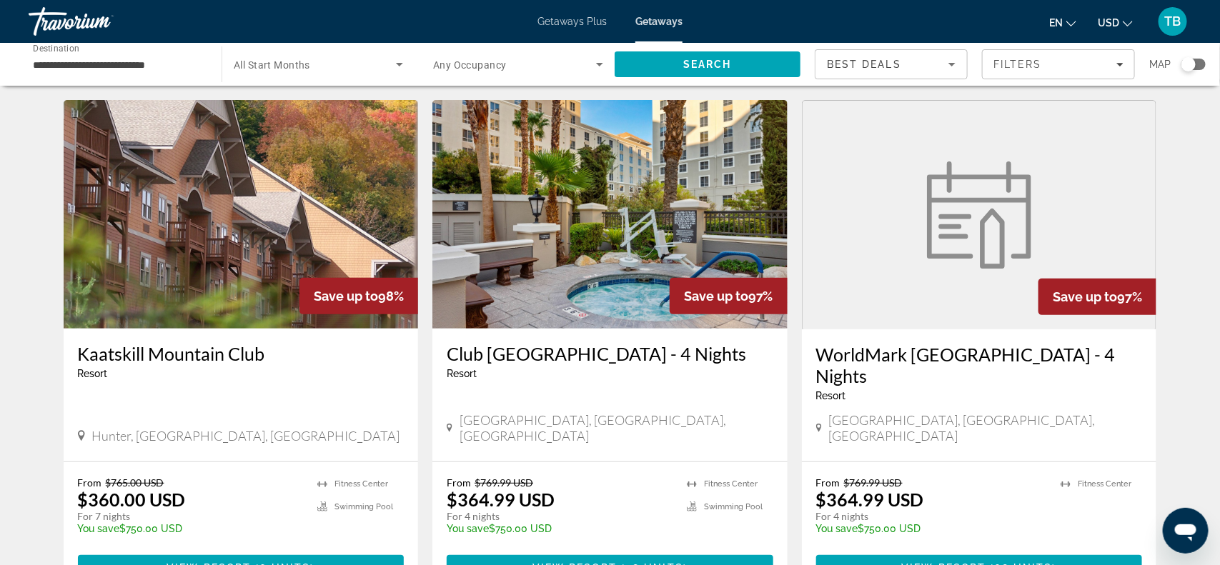
click at [182, 149] on img "Main content" at bounding box center [241, 214] width 355 height 229
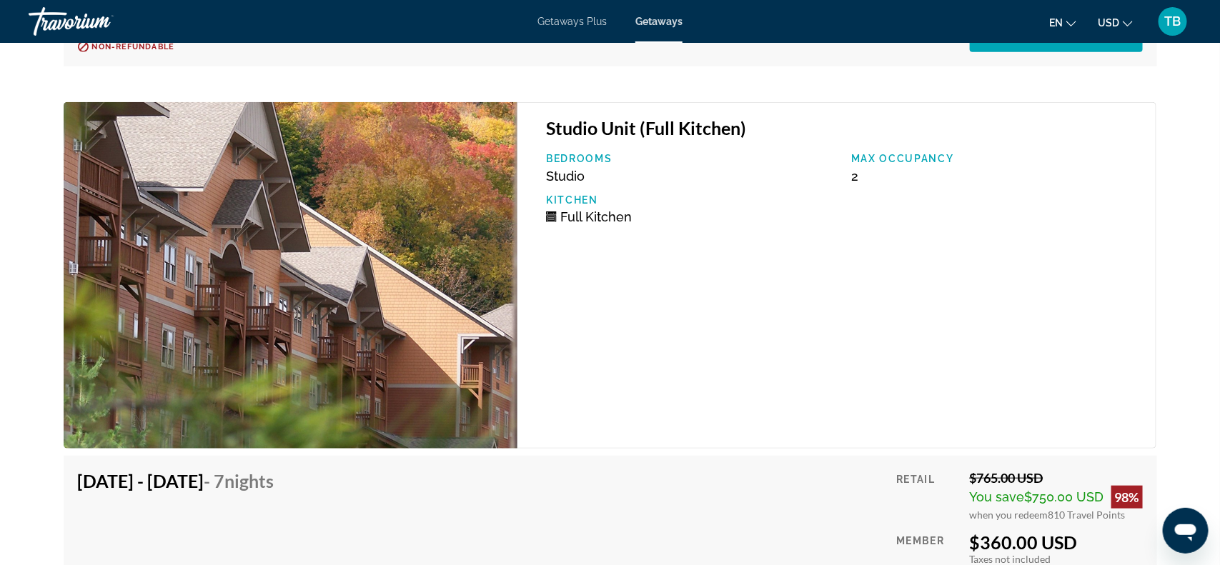
scroll to position [2788, 0]
